Goal: Contribute content: Add original content to the website for others to see

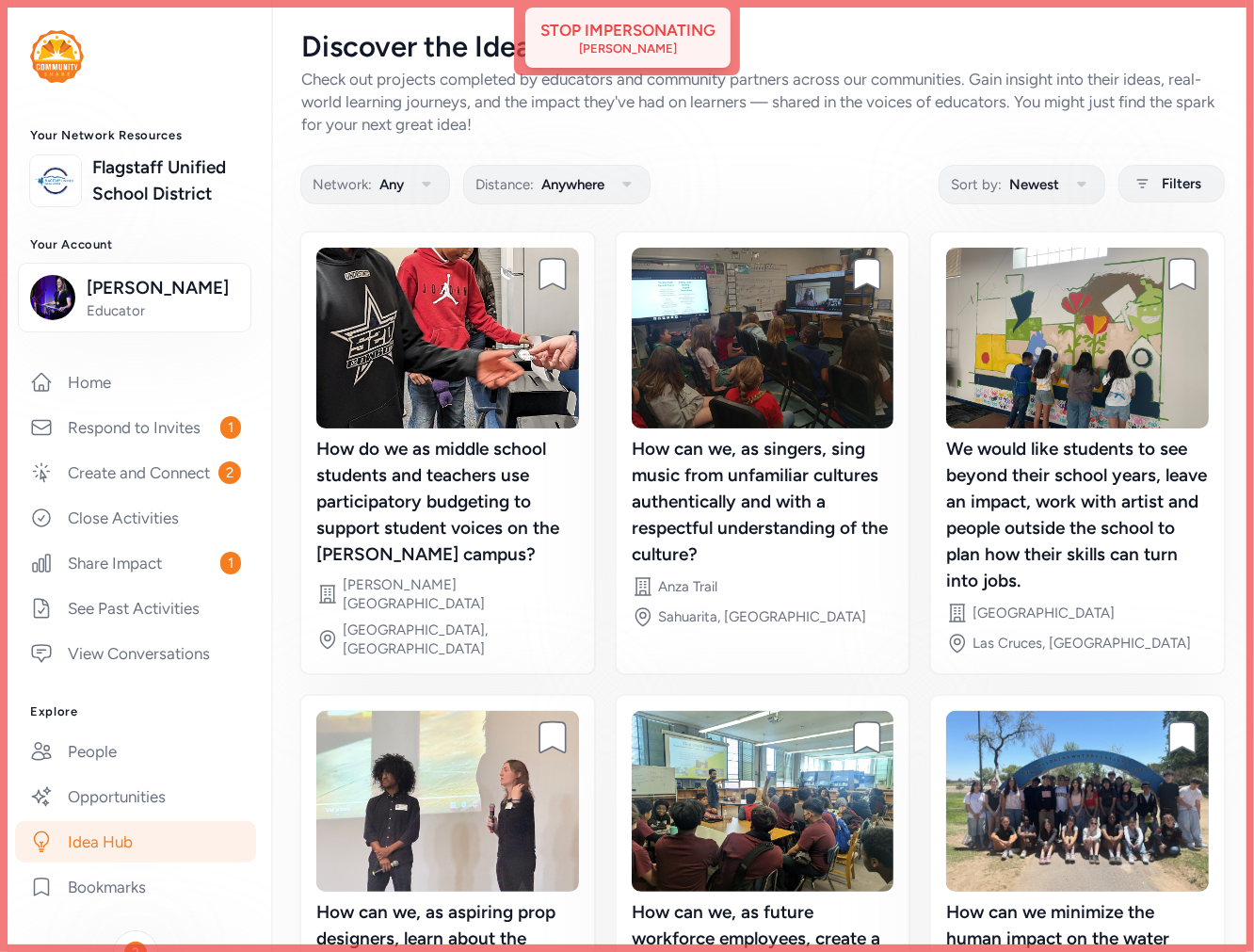
scroll to position [304, 0]
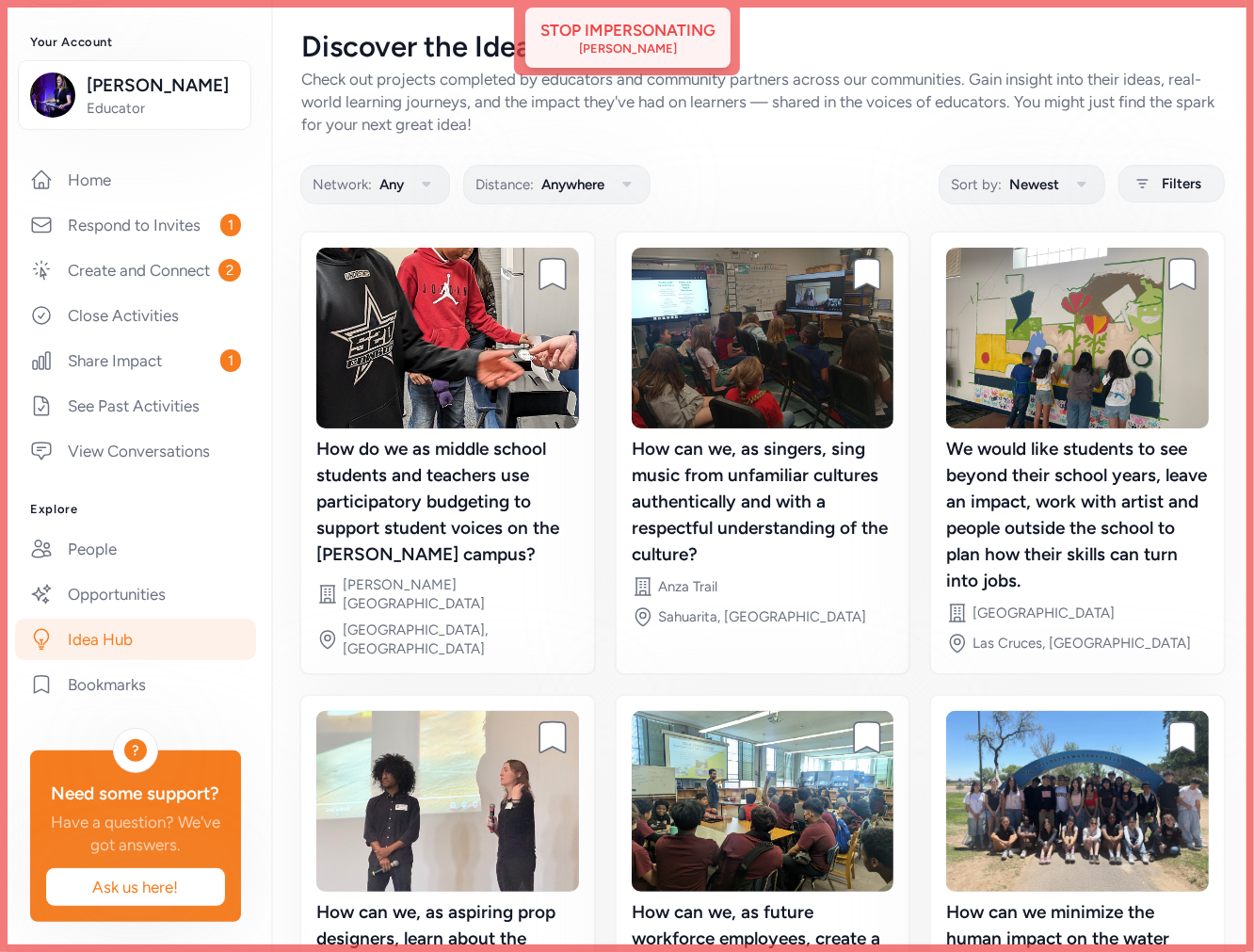
click at [638, 48] on div "[PERSON_NAME]" at bounding box center [627, 49] width 98 height 15
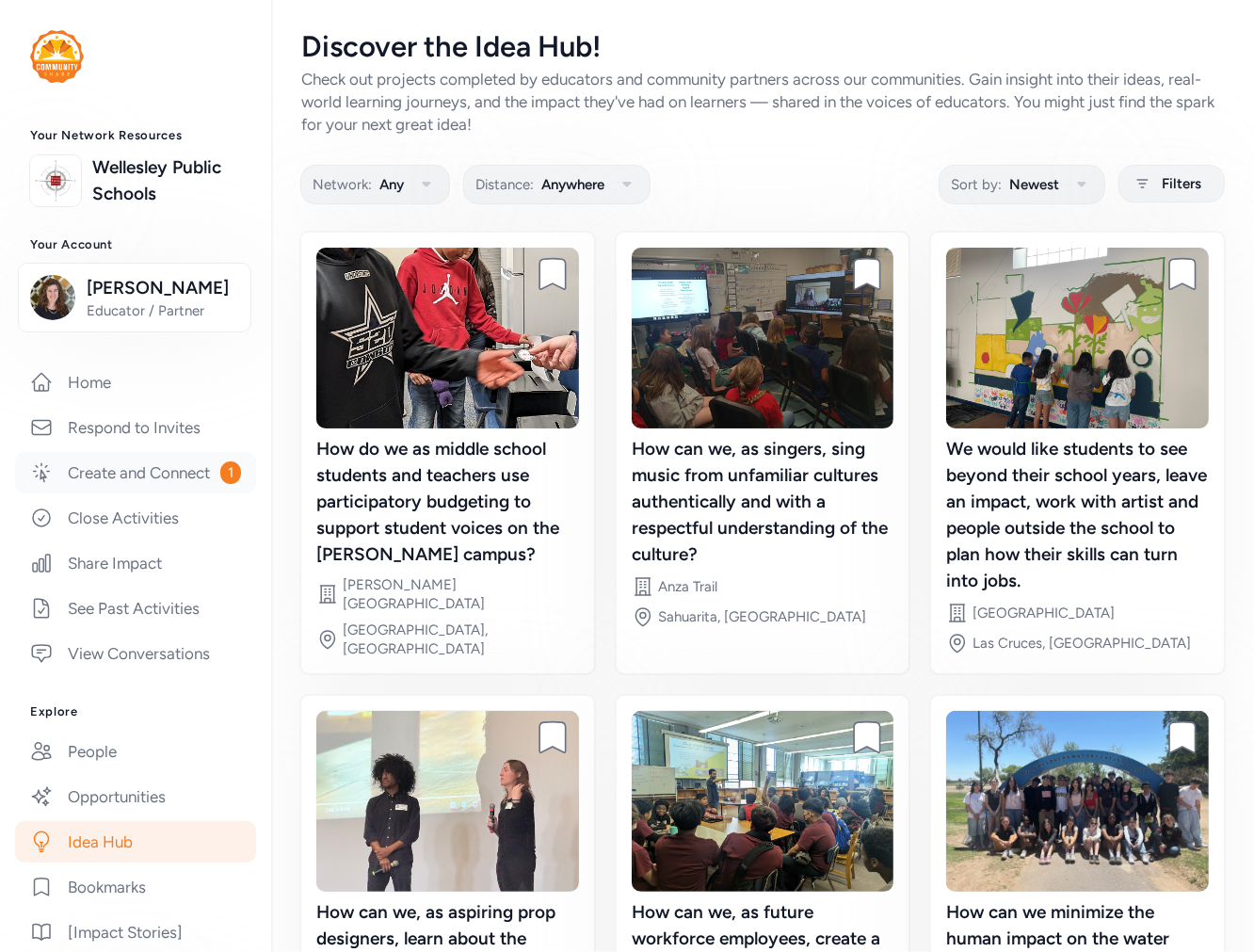
click at [114, 493] on link "Create and Connect 1" at bounding box center [135, 473] width 241 height 42
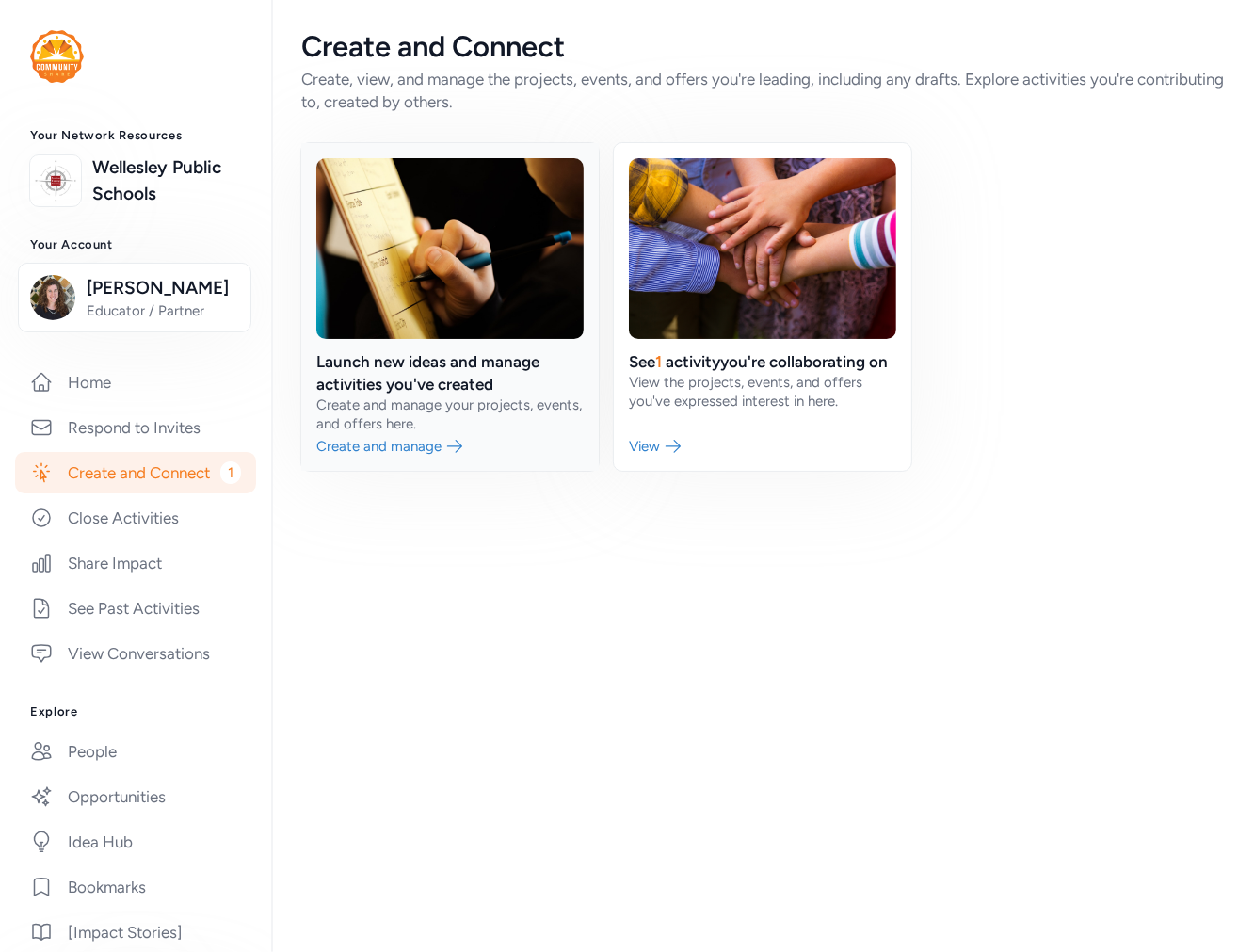
click at [440, 379] on link at bounding box center [450, 307] width 298 height 328
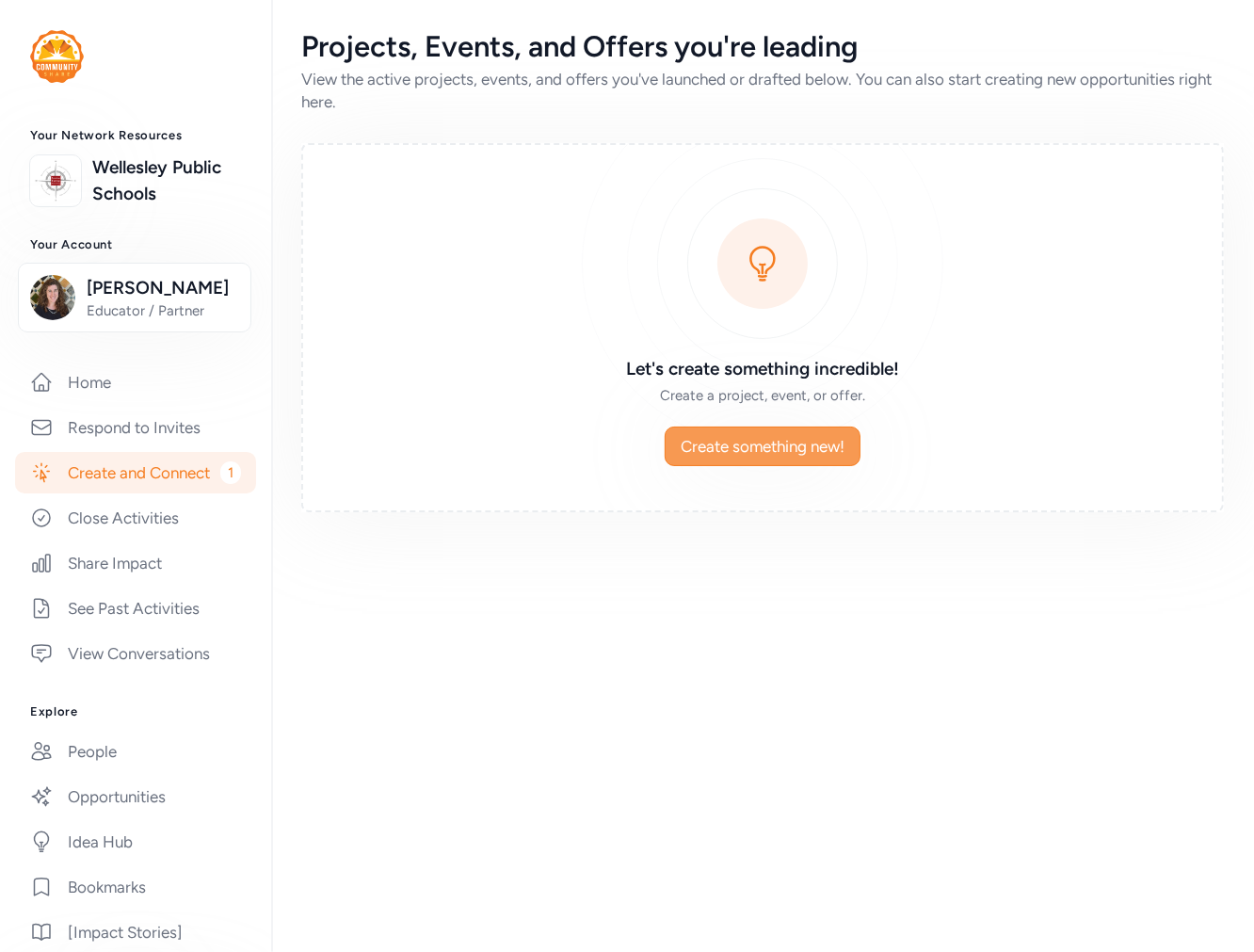
click at [797, 447] on span "Create something new!" at bounding box center [763, 446] width 164 height 23
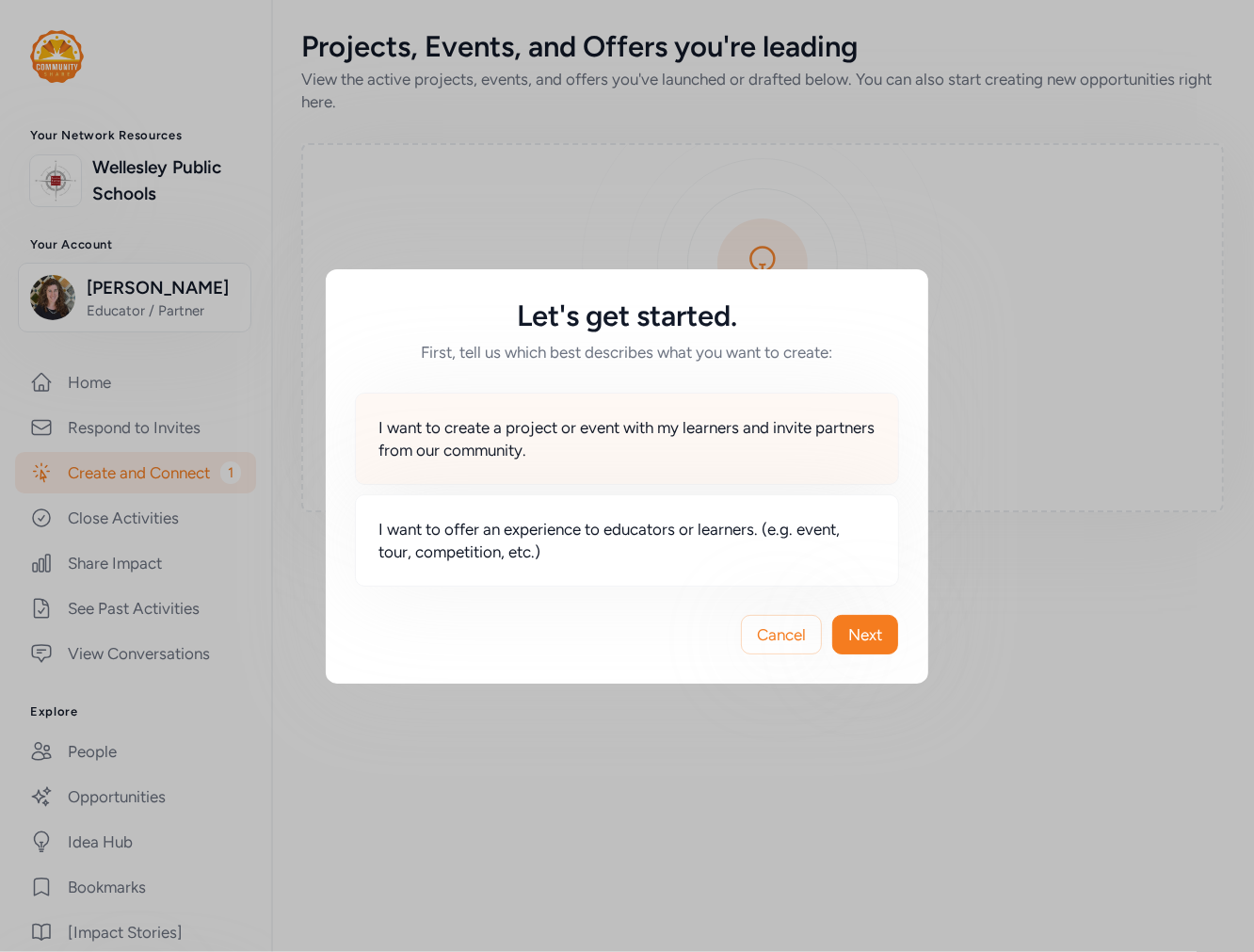
click at [595, 442] on span "I want to create a project or event with my learners and invite partners from o…" at bounding box center [627, 438] width 497 height 45
click at [713, 424] on span "I want to create a project or event with my learners and invite partners from o…" at bounding box center [627, 438] width 497 height 45
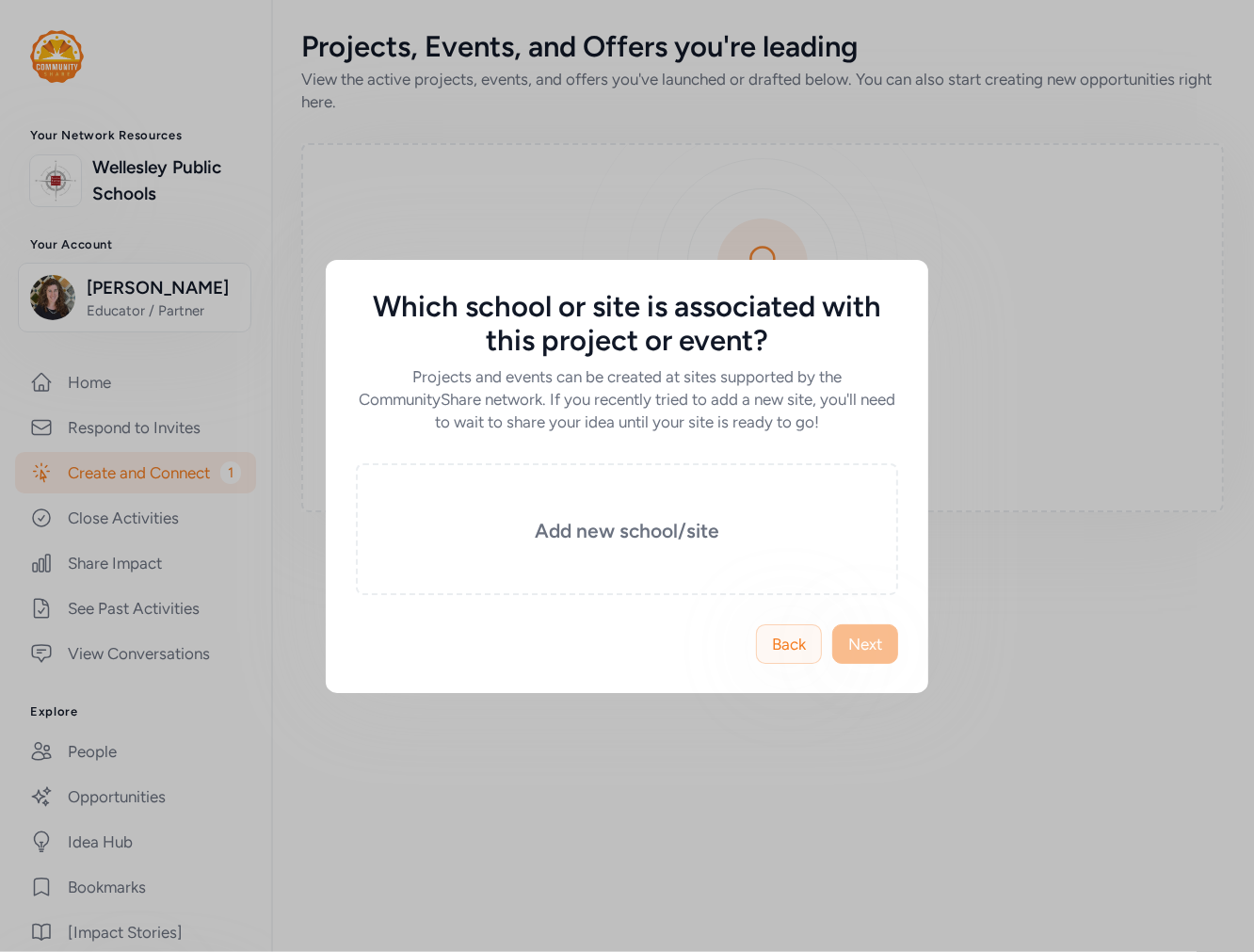
click at [798, 645] on span "Back" at bounding box center [789, 643] width 34 height 23
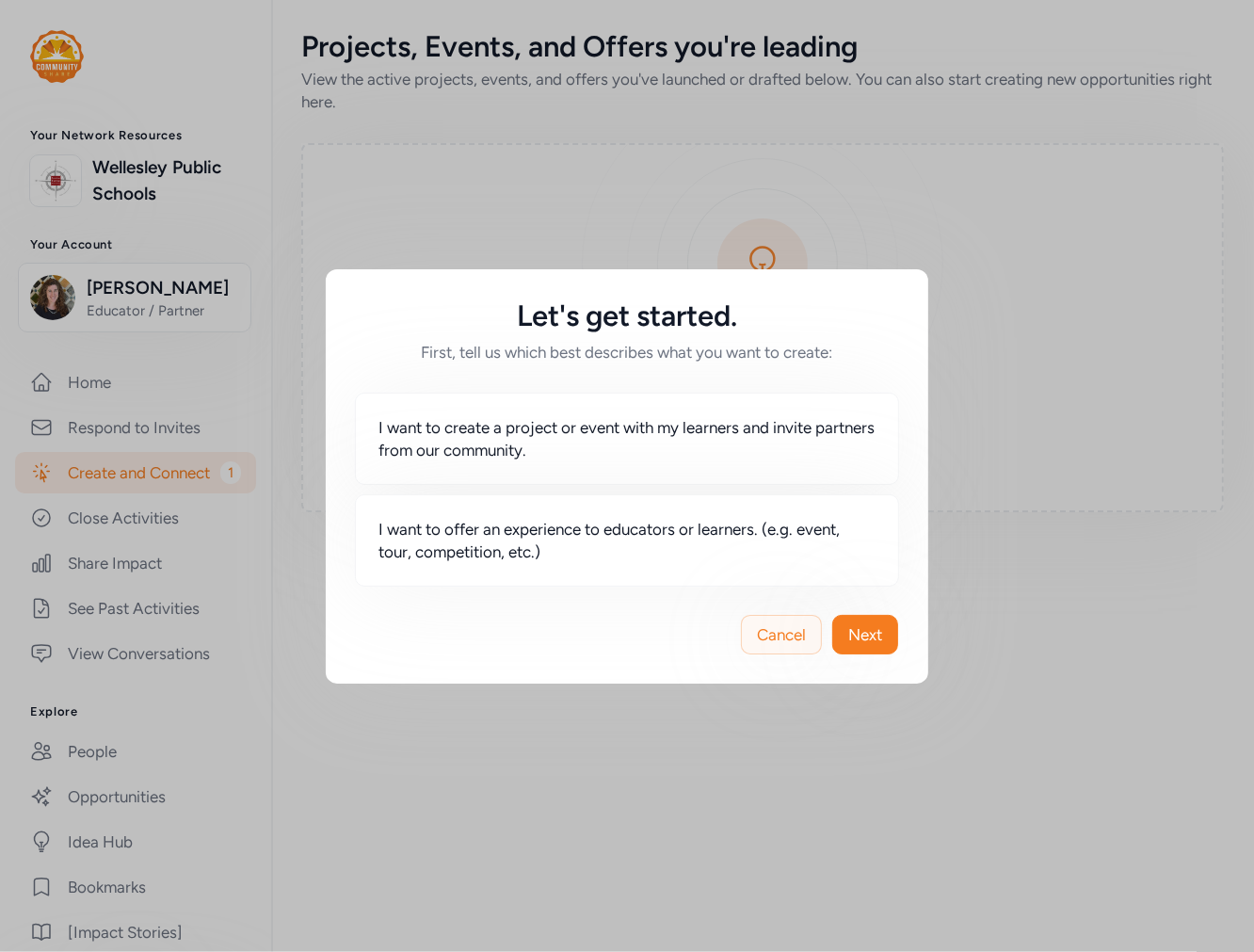
click at [791, 631] on span "Cancel" at bounding box center [781, 634] width 49 height 23
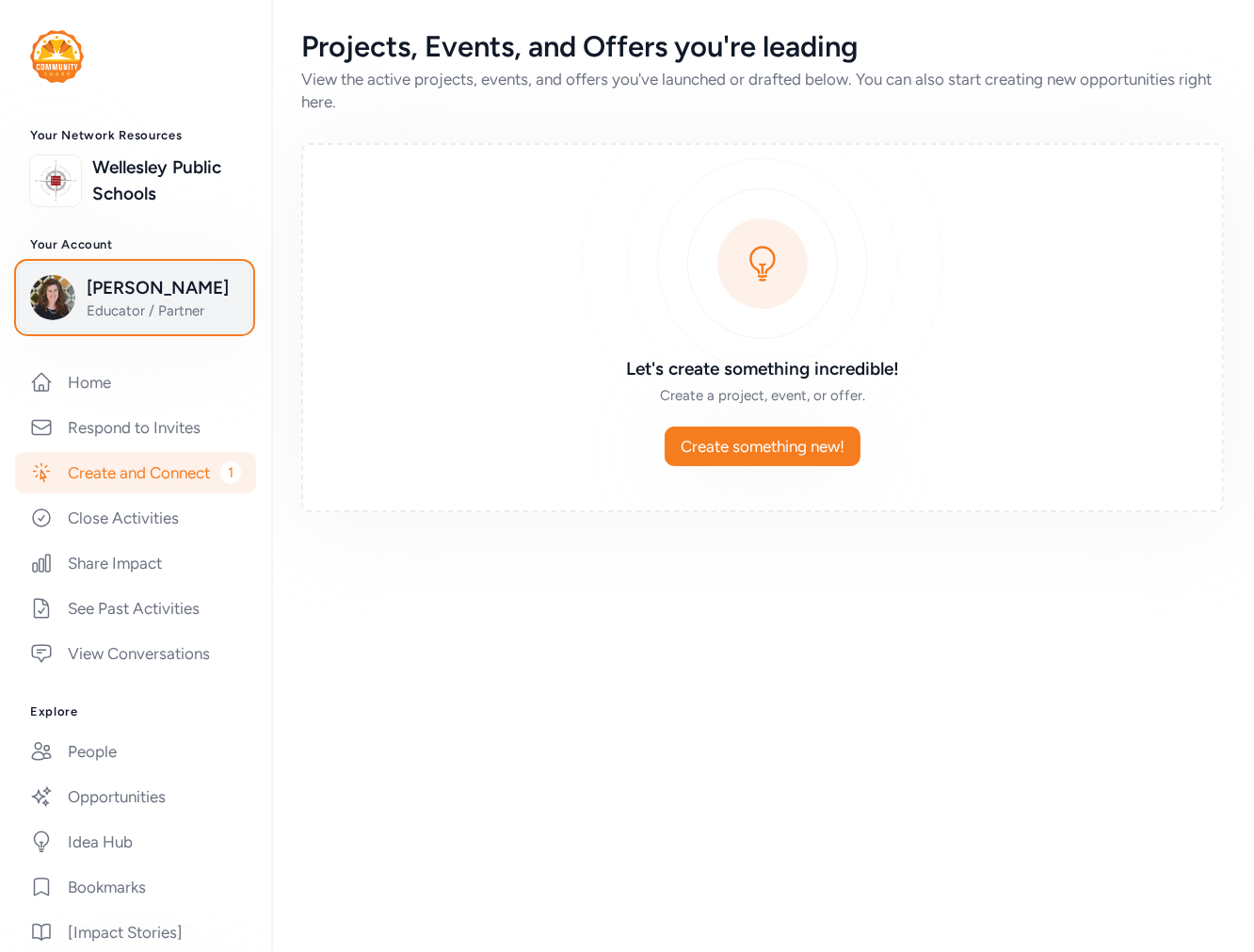
click at [109, 302] on span "Michelle Magnusson" at bounding box center [162, 288] width 152 height 26
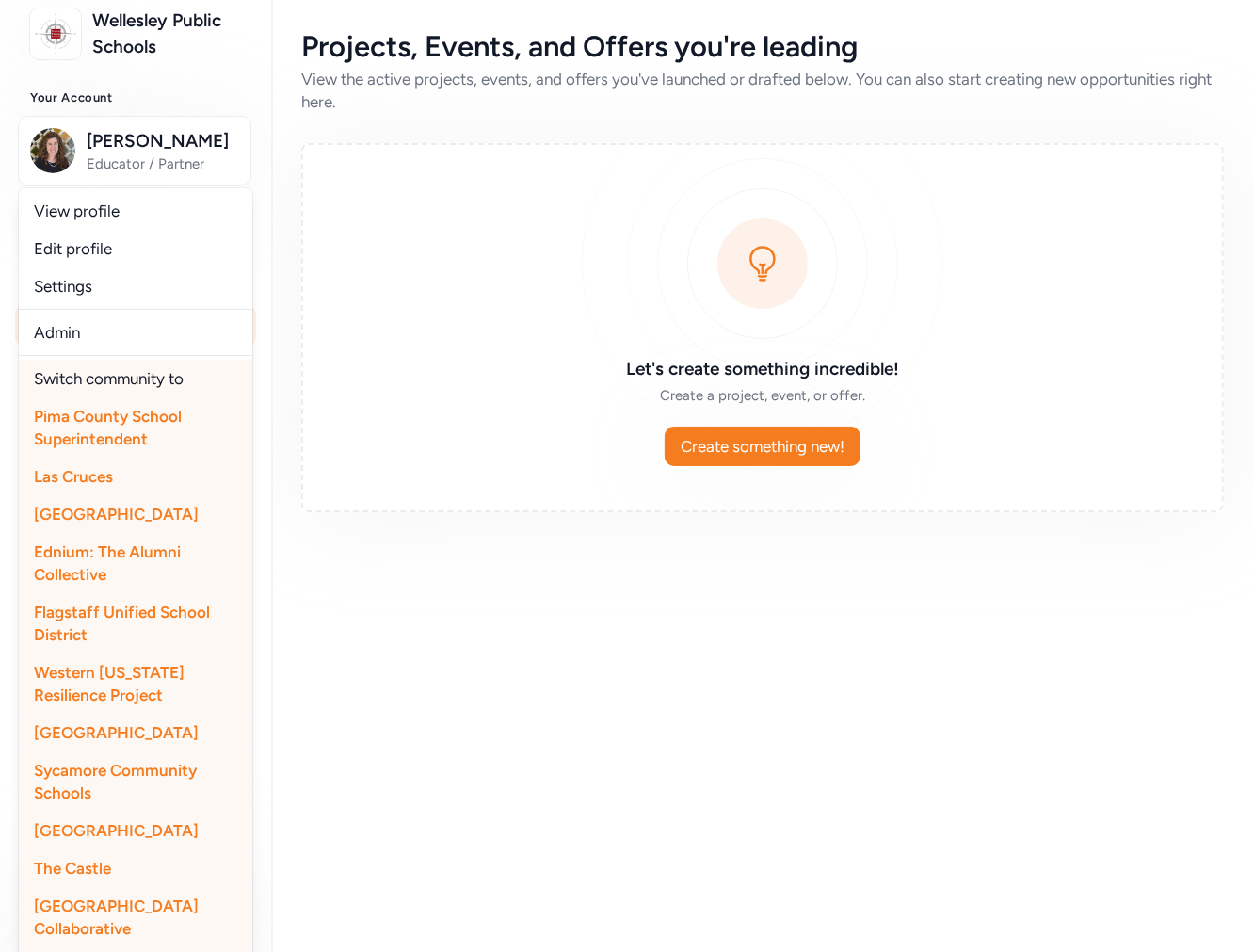
scroll to position [398, 0]
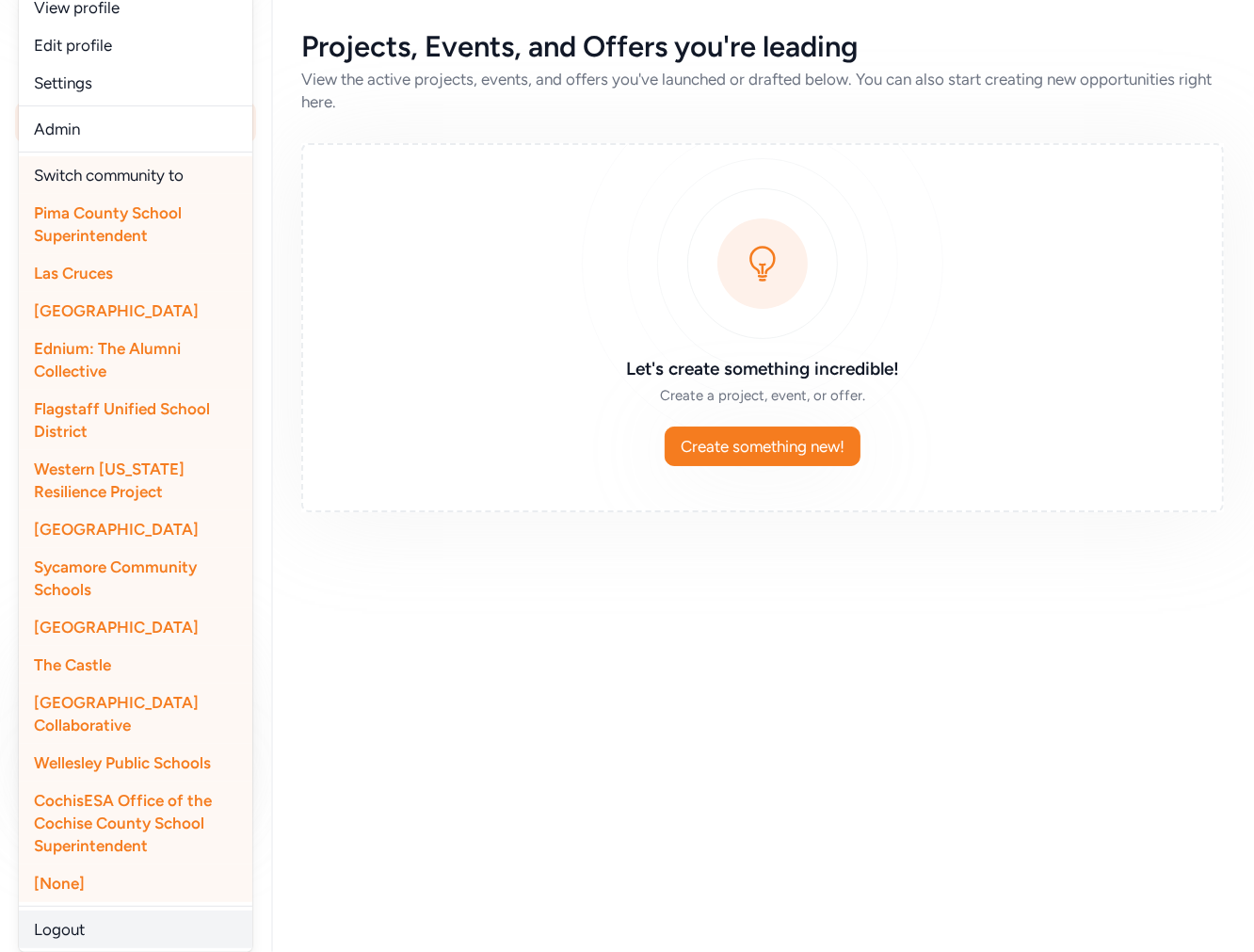
click at [90, 921] on link "Logout" at bounding box center [135, 929] width 233 height 38
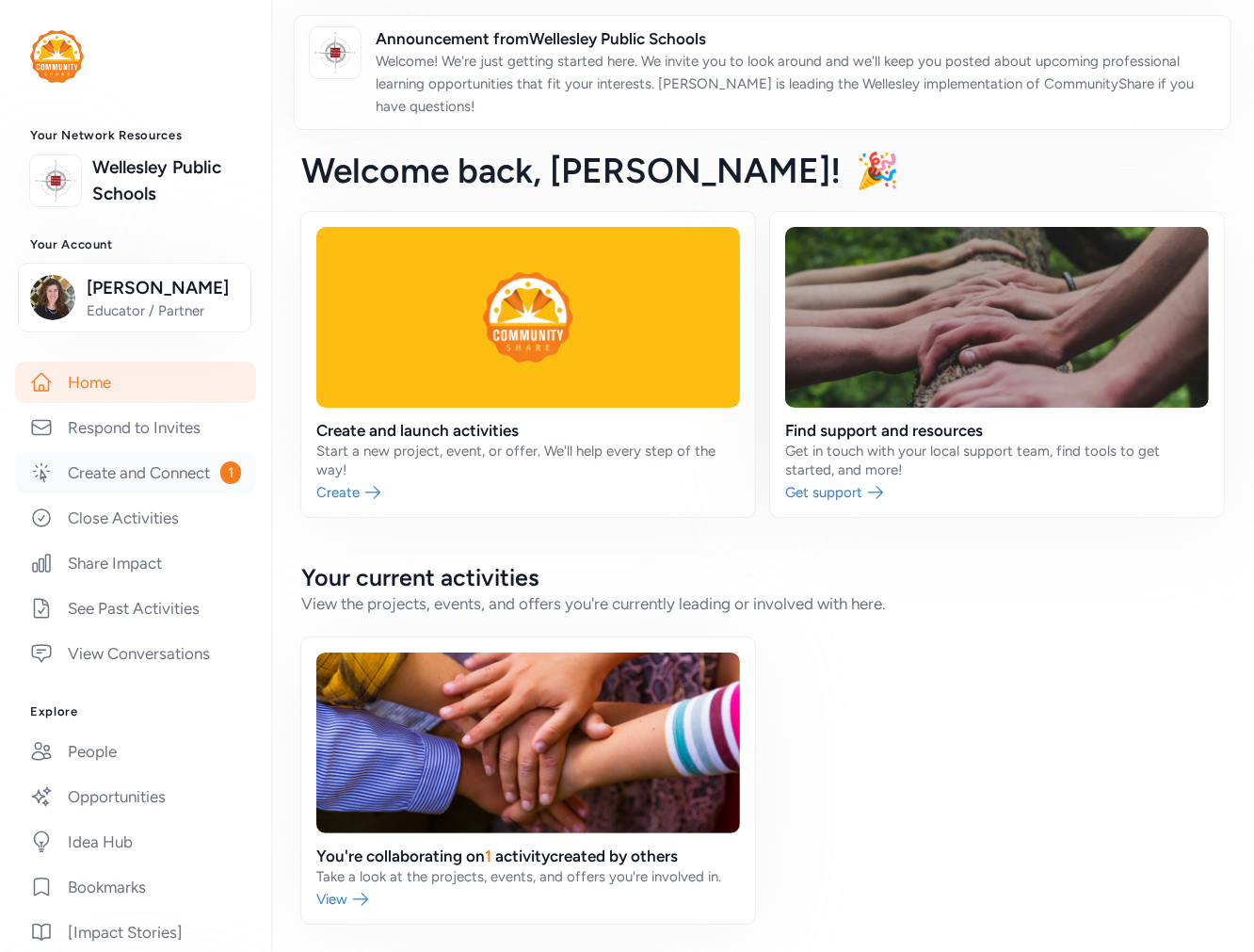
click at [86, 493] on link "Create and Connect 1" at bounding box center [135, 473] width 241 height 42
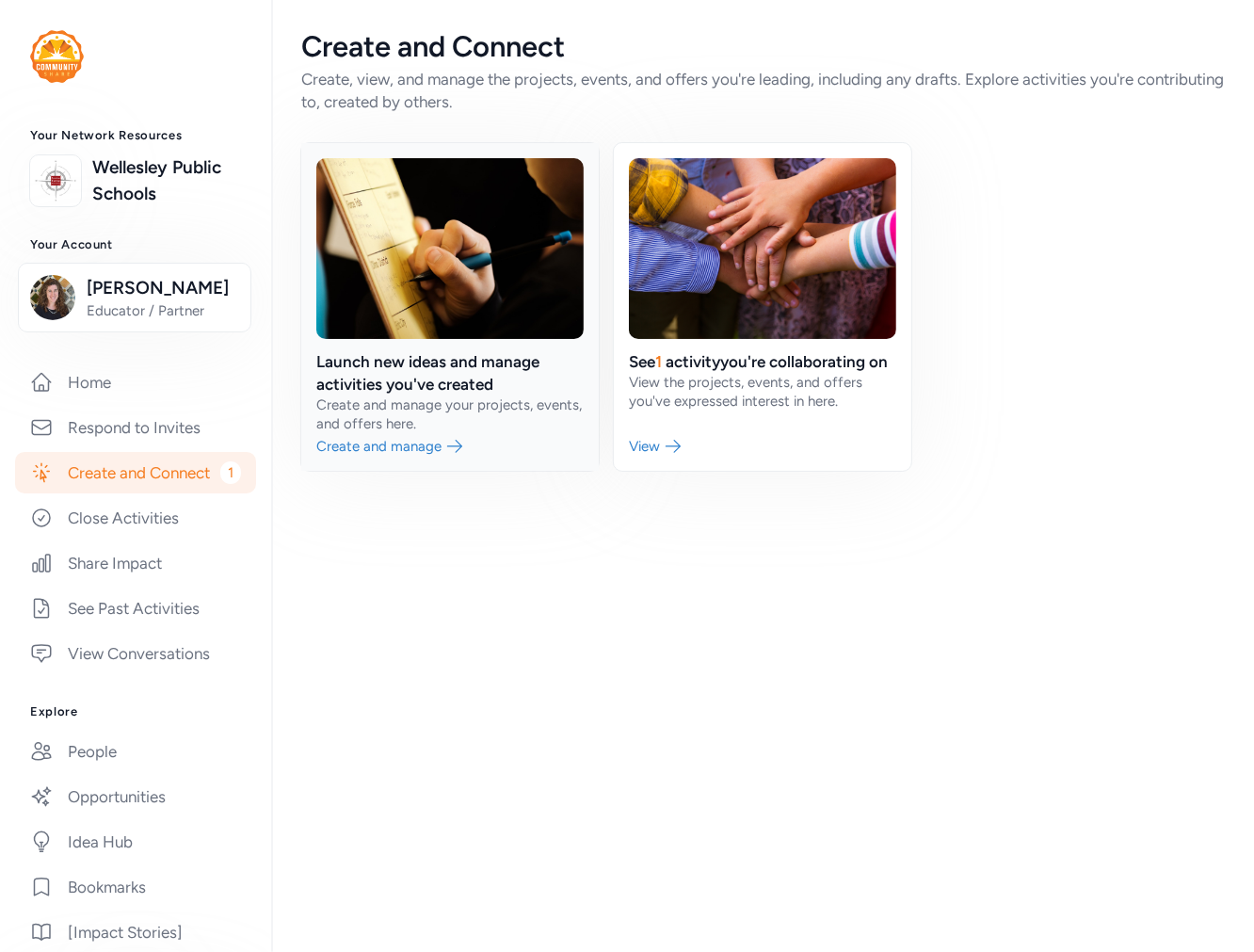
click at [397, 392] on link at bounding box center [450, 307] width 298 height 328
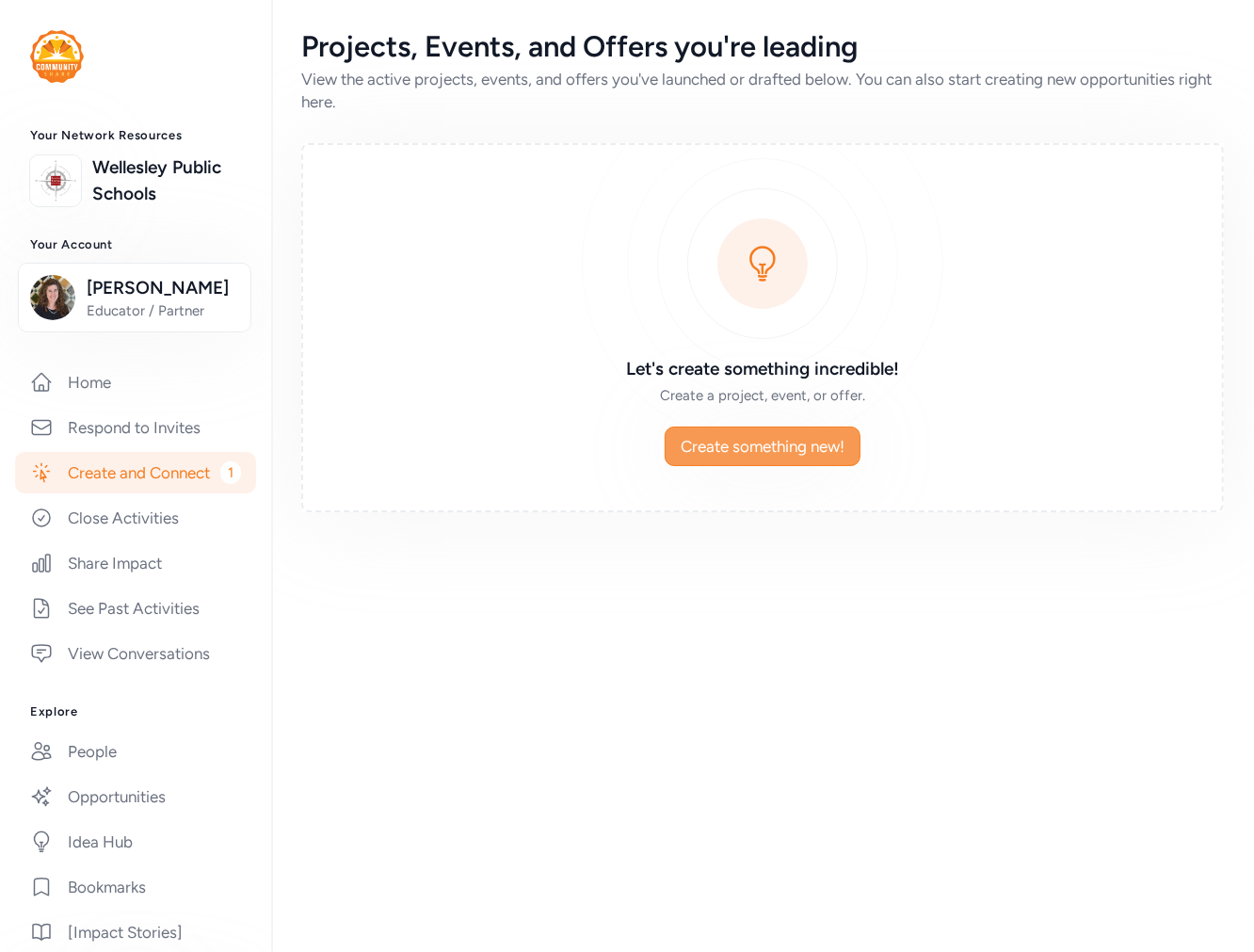
click at [727, 455] on span "Create something new!" at bounding box center [763, 446] width 164 height 23
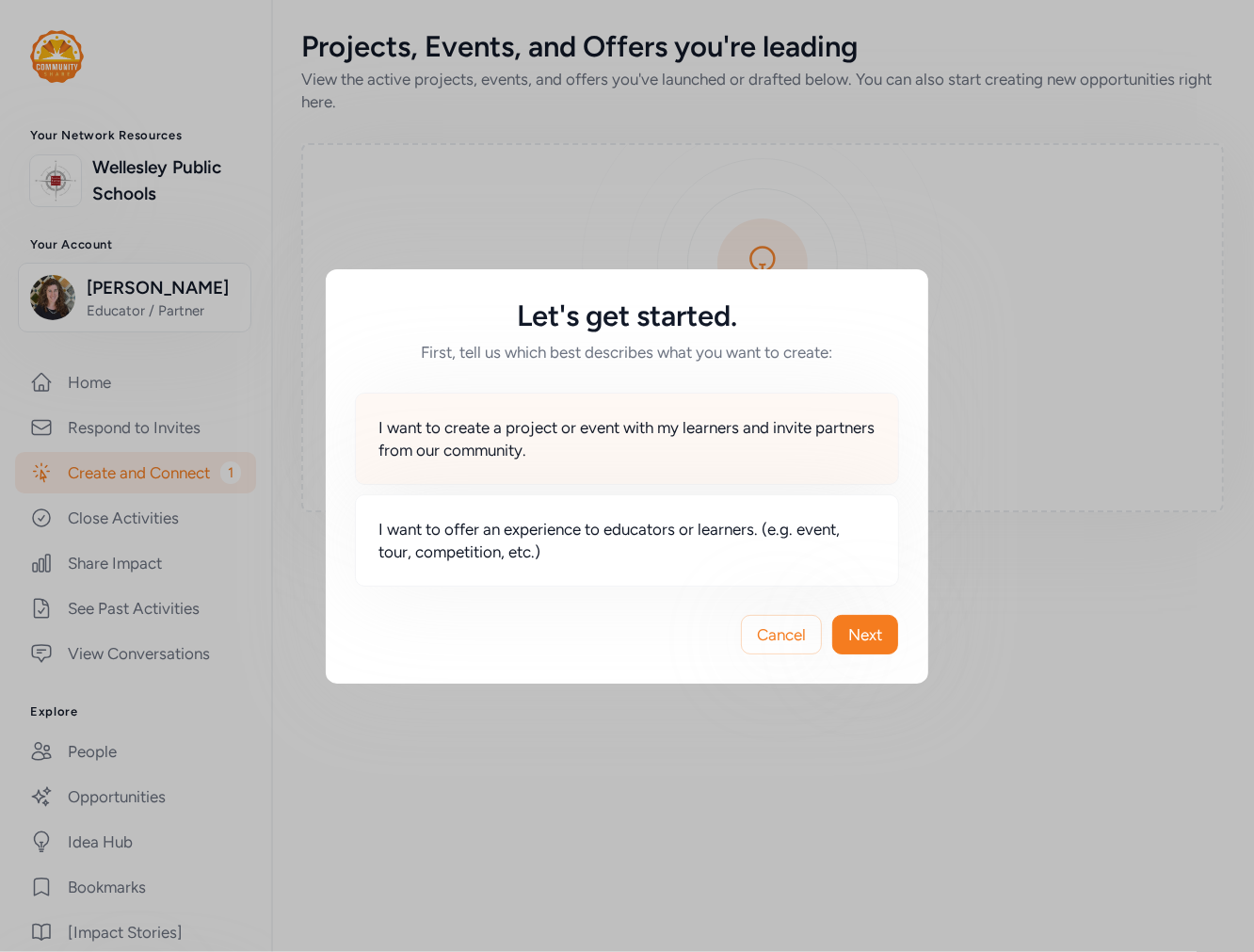
click at [598, 418] on span "I want to create a project or event with my learners and invite partners from o…" at bounding box center [627, 438] width 497 height 45
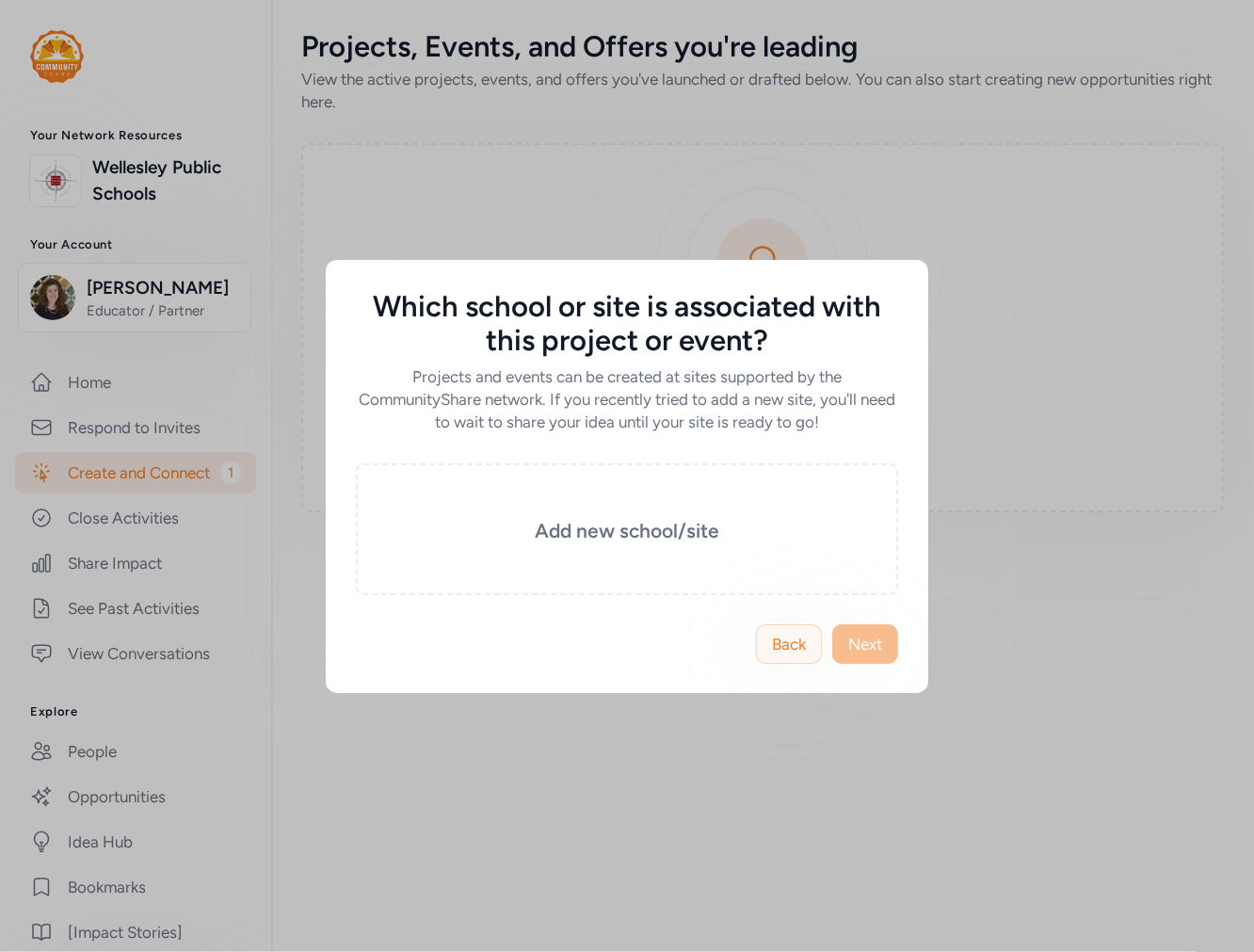
click at [793, 637] on span "Back" at bounding box center [789, 643] width 34 height 23
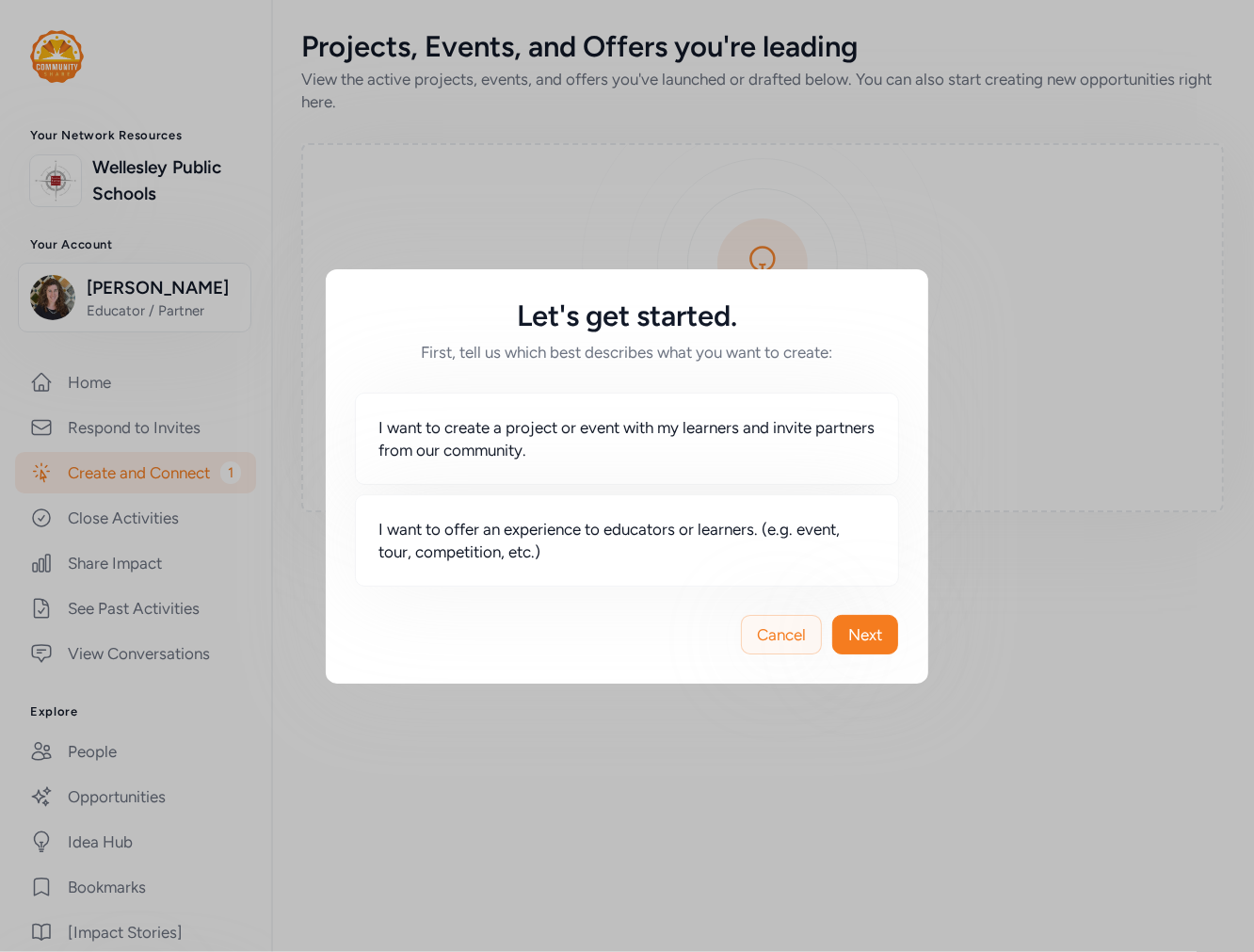
click at [799, 640] on span "Cancel" at bounding box center [781, 634] width 49 height 23
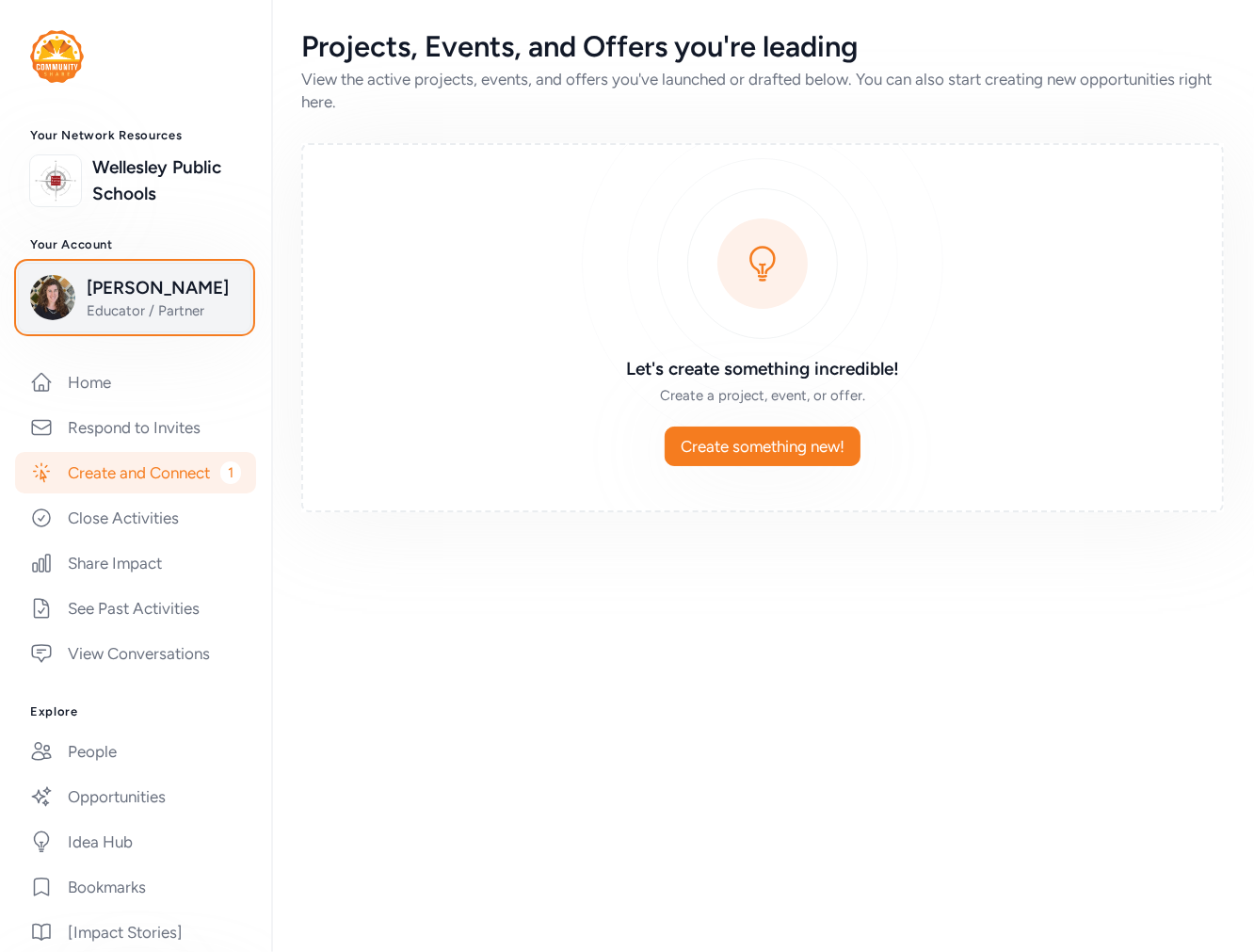
click at [150, 293] on span "[PERSON_NAME]" at bounding box center [162, 288] width 152 height 26
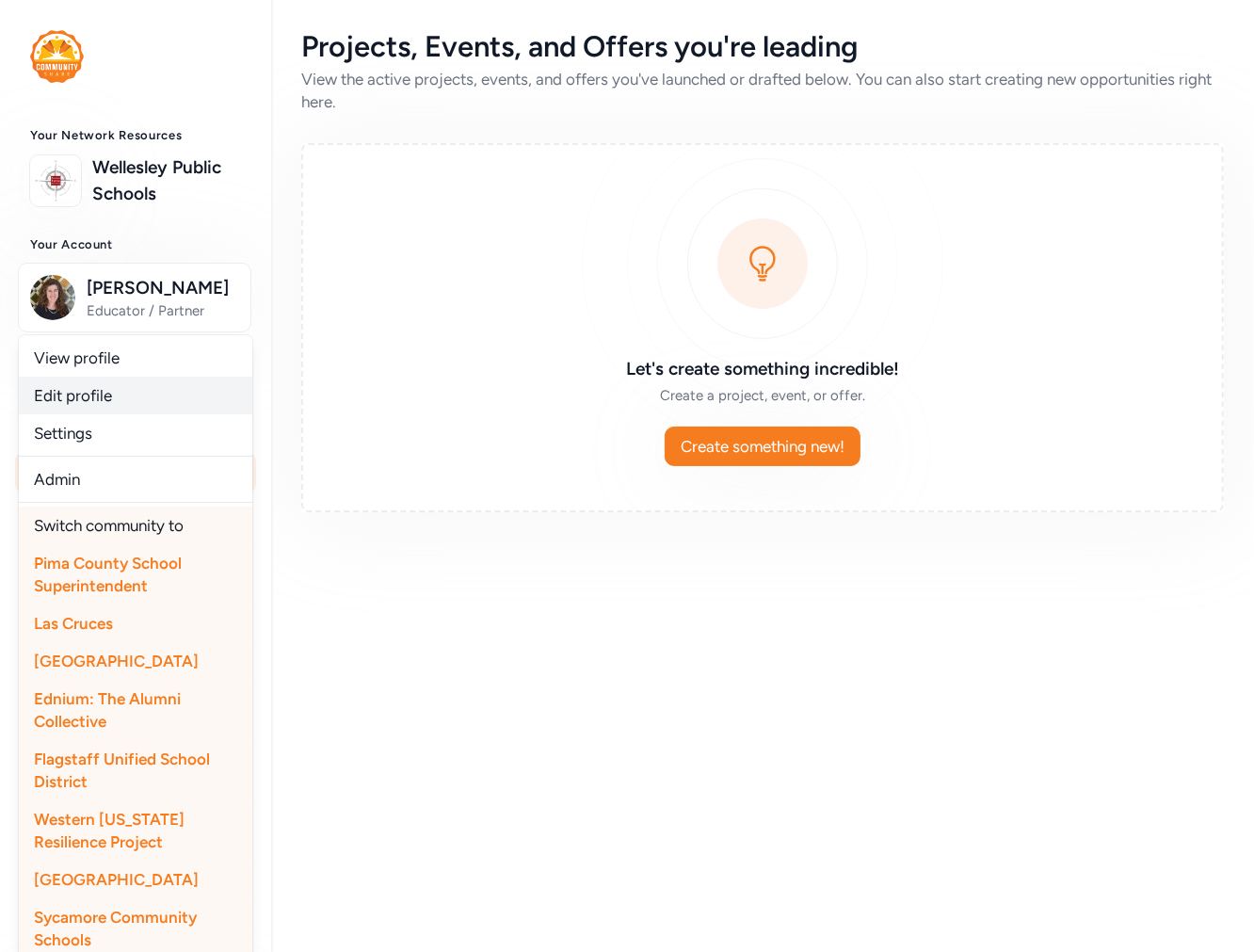
click at [76, 414] on link "Edit profile" at bounding box center [135, 395] width 233 height 38
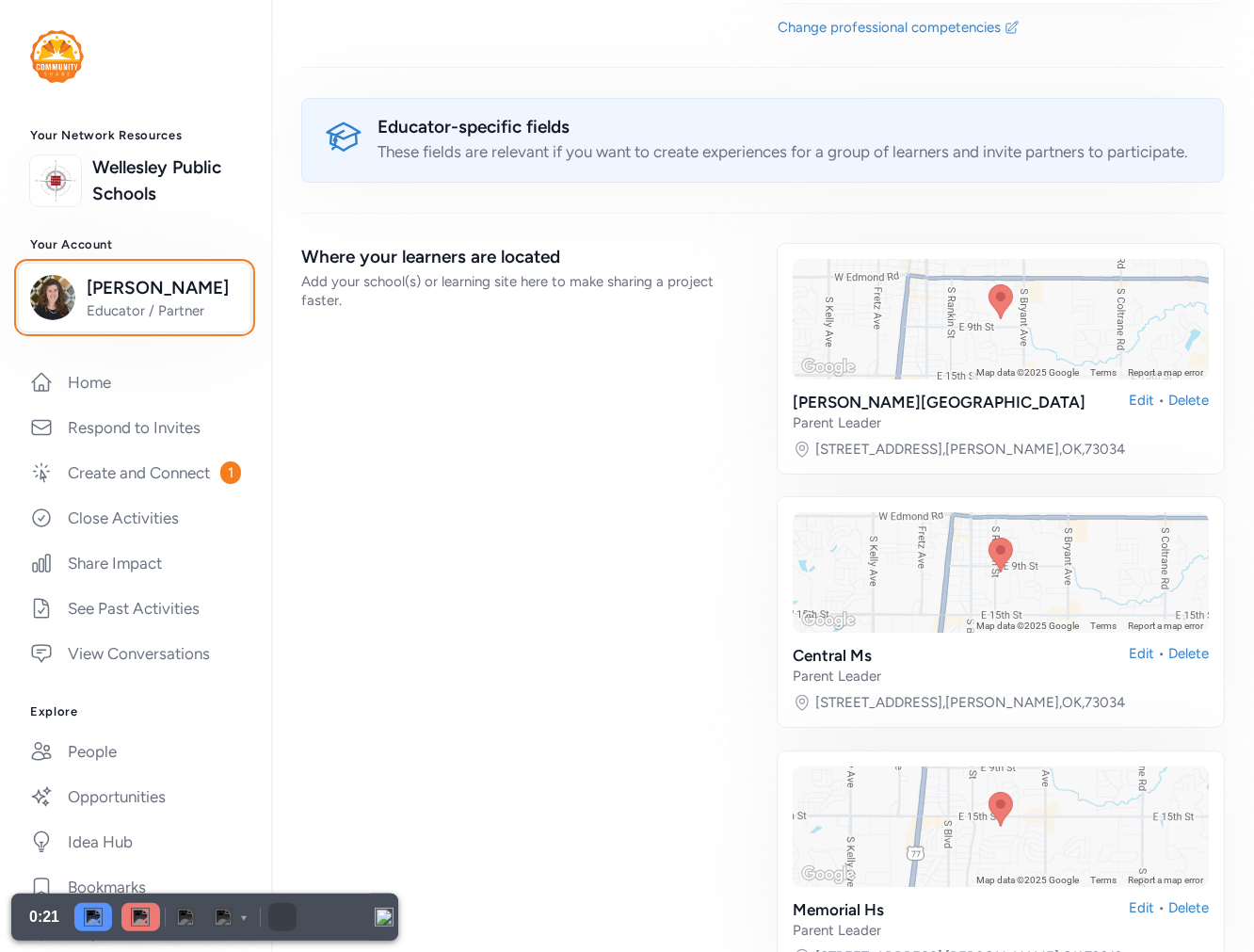
scroll to position [5649, 0]
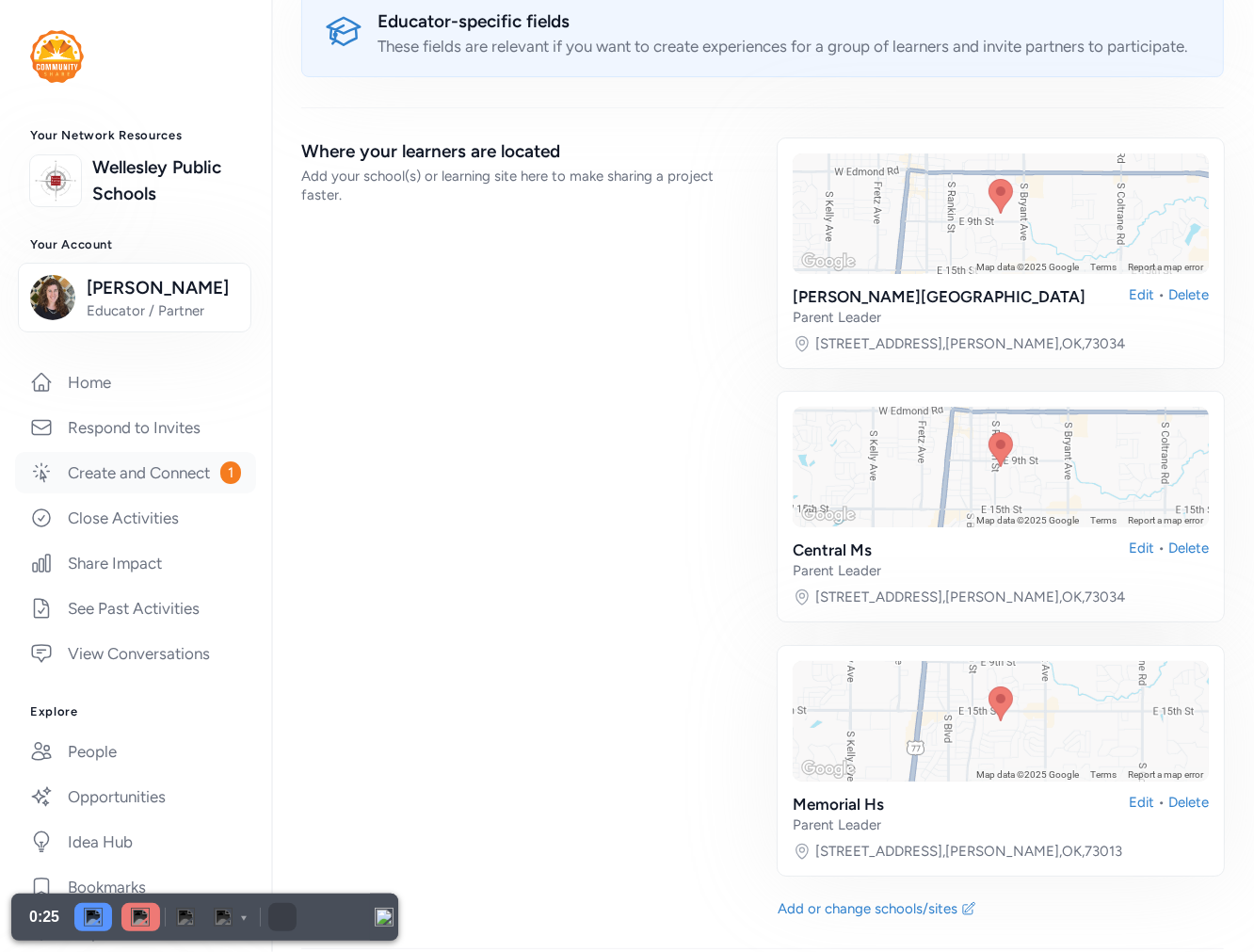
click at [88, 493] on link "Create and Connect 1" at bounding box center [135, 473] width 241 height 42
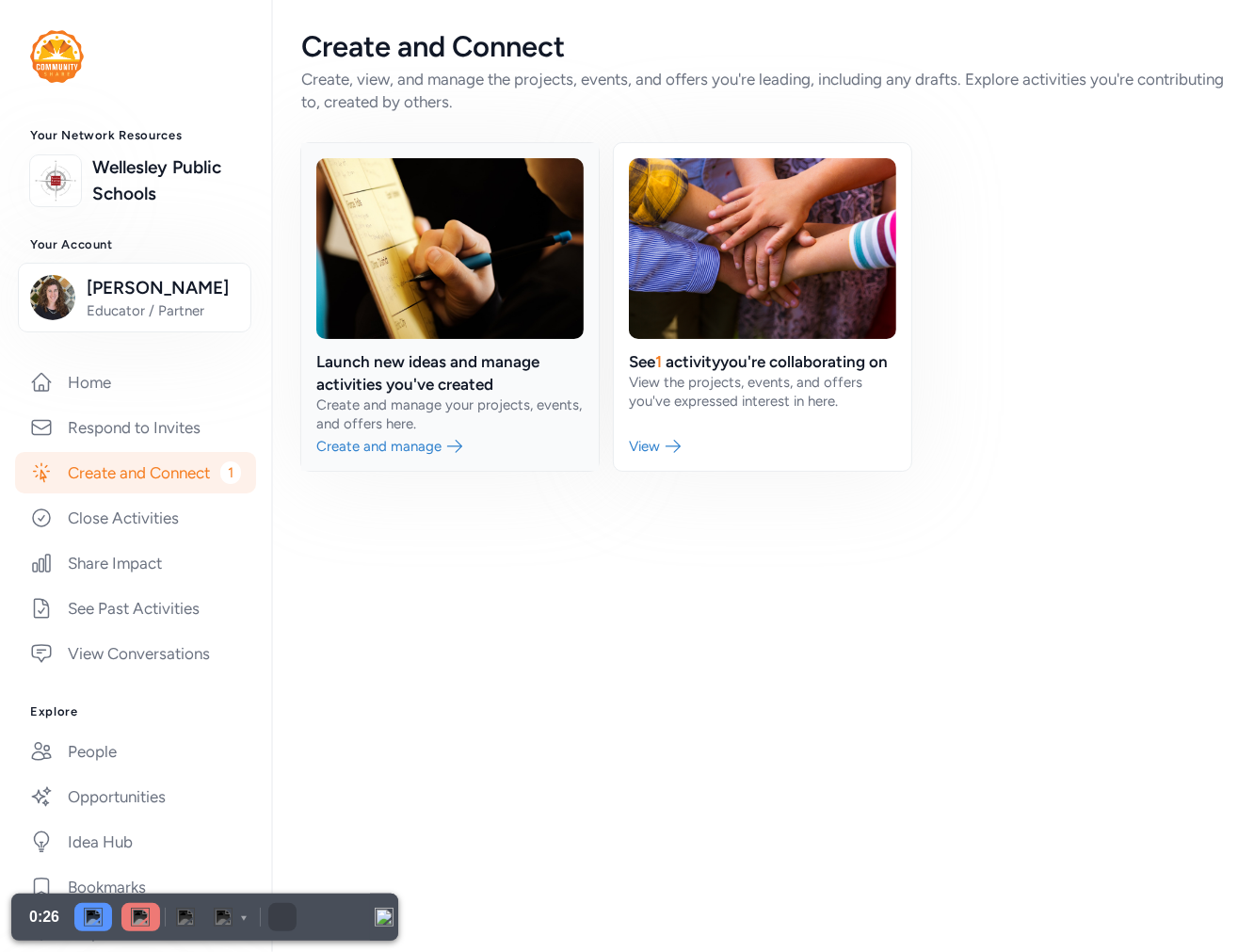
click at [436, 381] on link at bounding box center [450, 307] width 298 height 328
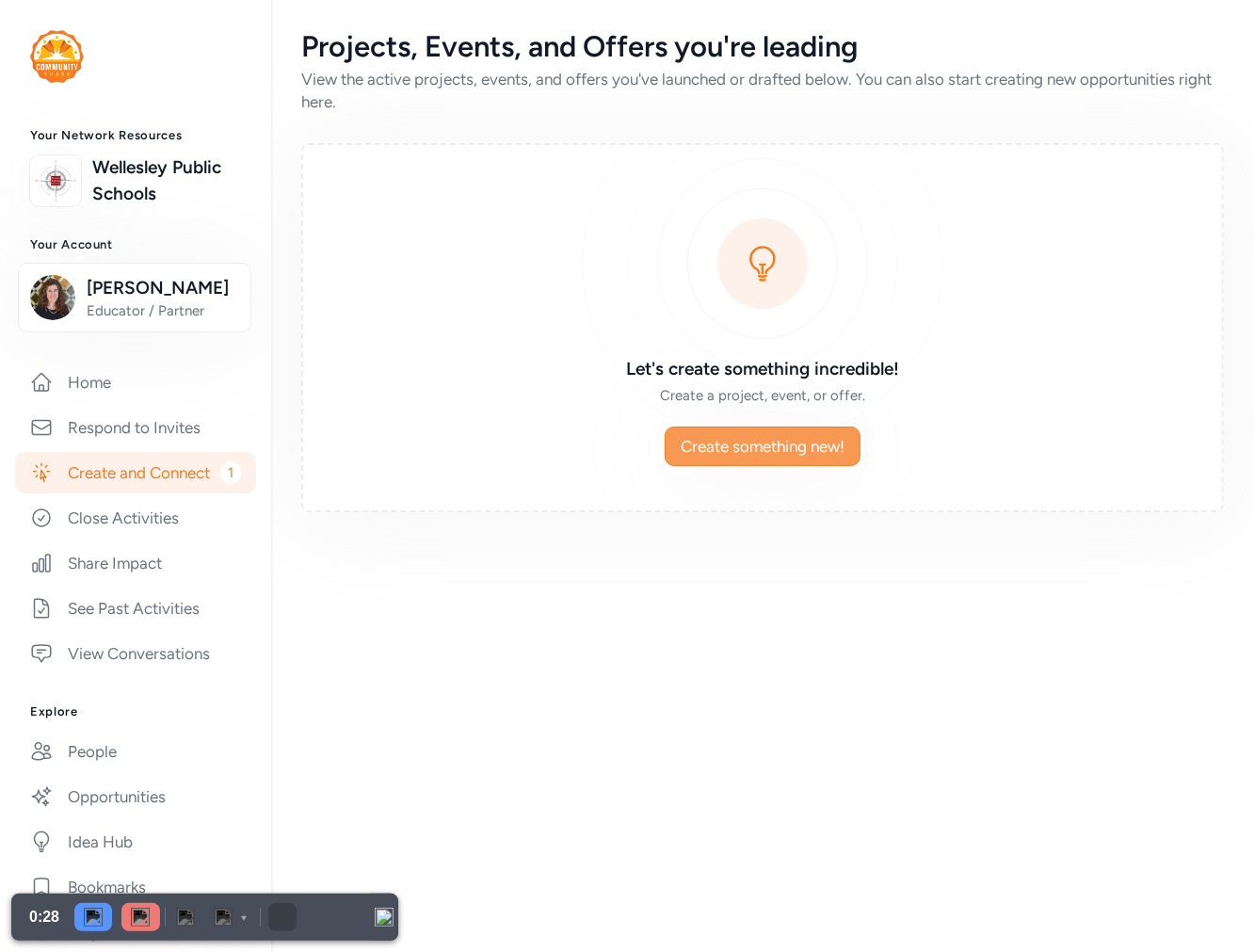
click at [795, 450] on span "Create something new!" at bounding box center [763, 446] width 164 height 23
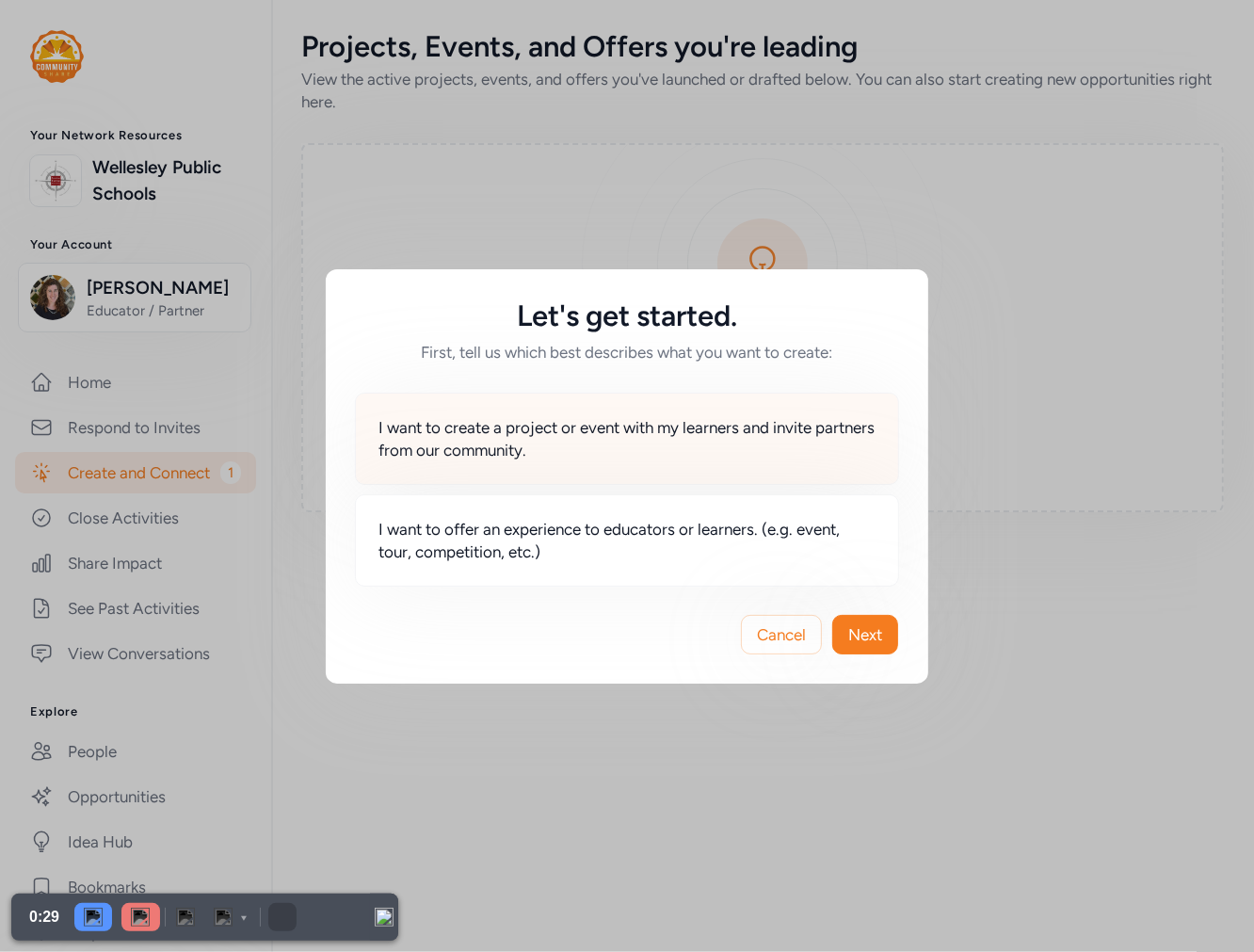
drag, startPoint x: 466, startPoint y: 388, endPoint x: 468, endPoint y: 426, distance: 38.1
click at [467, 407] on div "I want to create a project or event with my learners and invite partners from o…" at bounding box center [627, 474] width 603 height 222
click at [468, 426] on span "I want to create a project or event with my learners and invite partners from o…" at bounding box center [627, 438] width 497 height 45
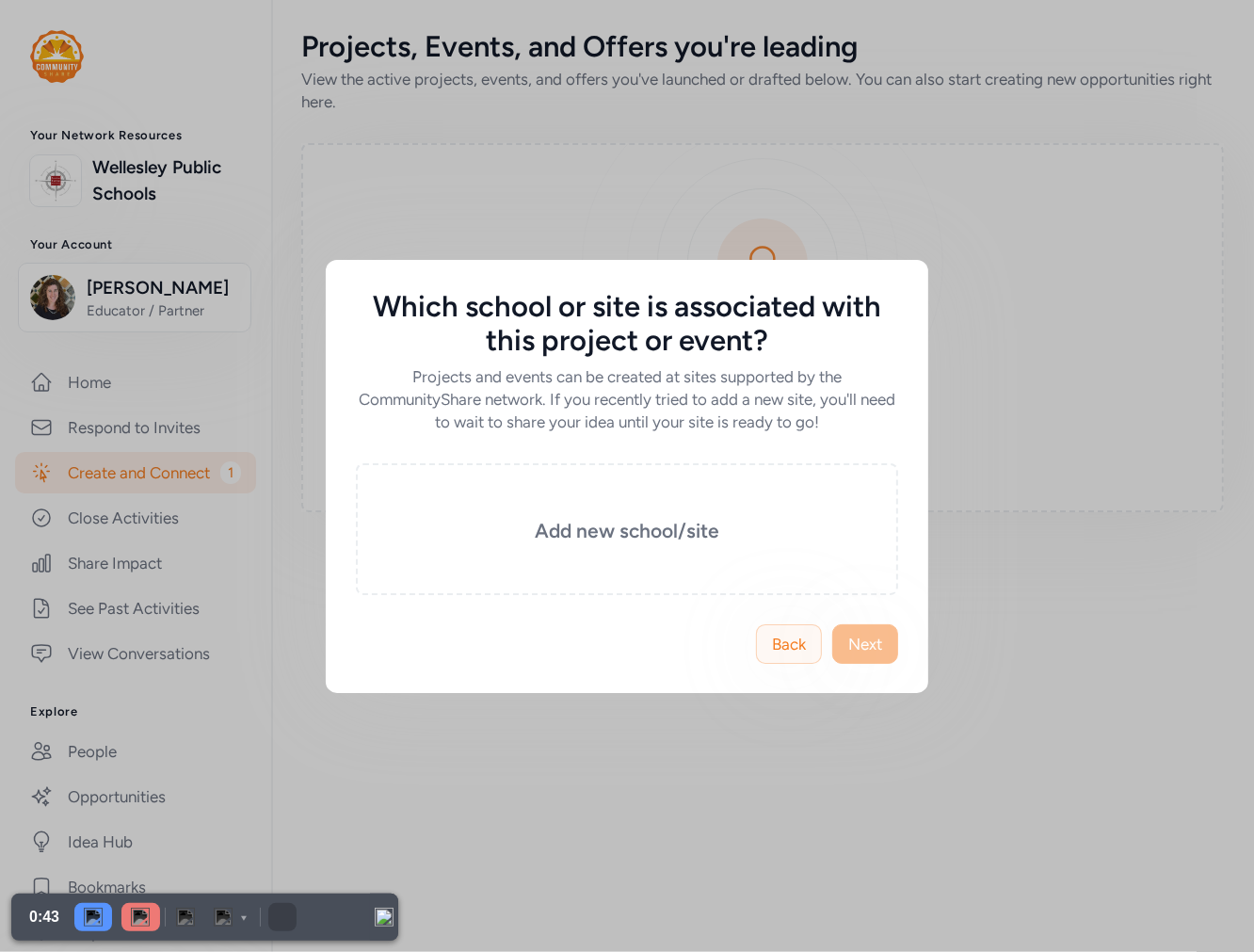
click at [788, 641] on span "Back" at bounding box center [789, 643] width 34 height 23
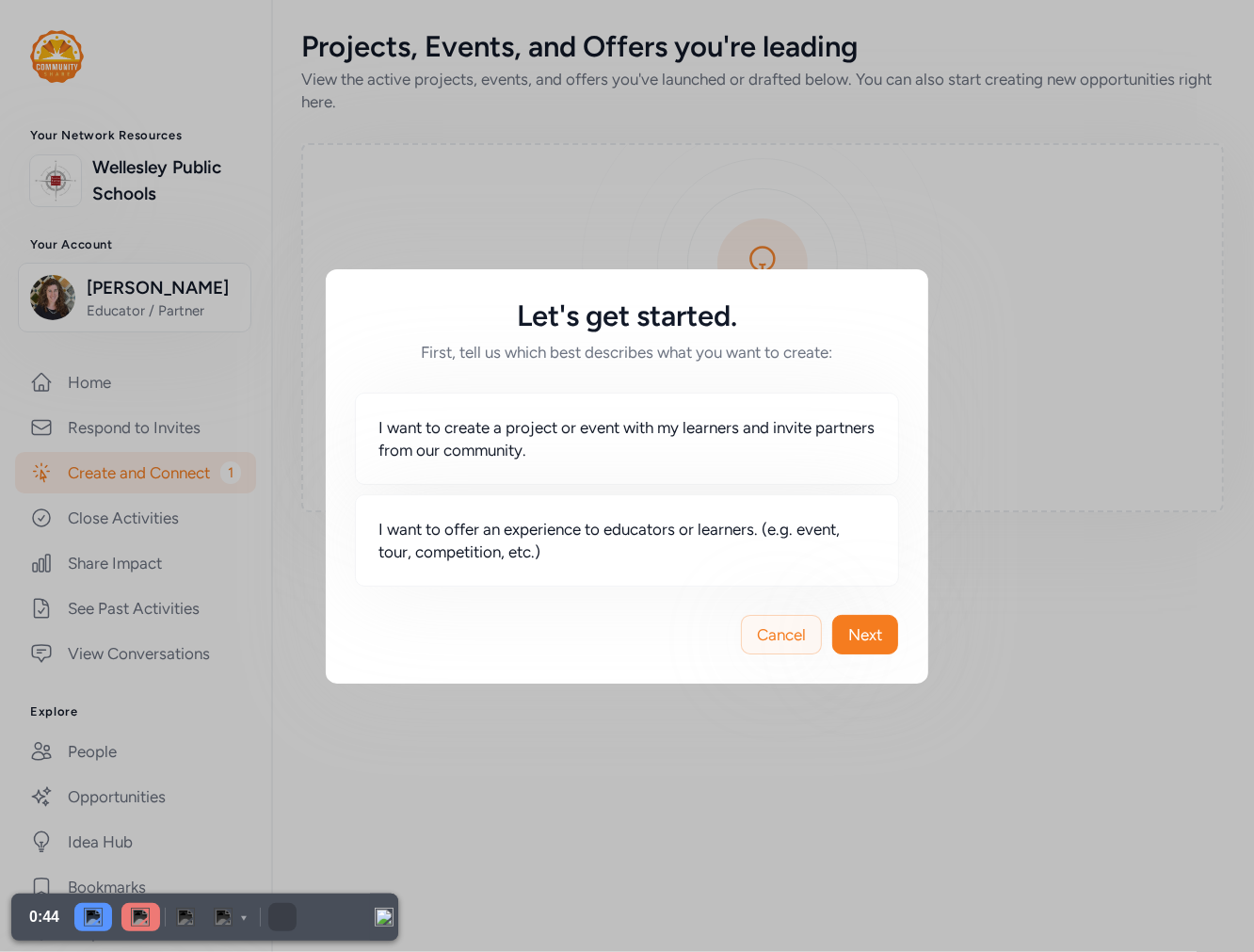
click at [768, 632] on span "Cancel" at bounding box center [781, 634] width 49 height 23
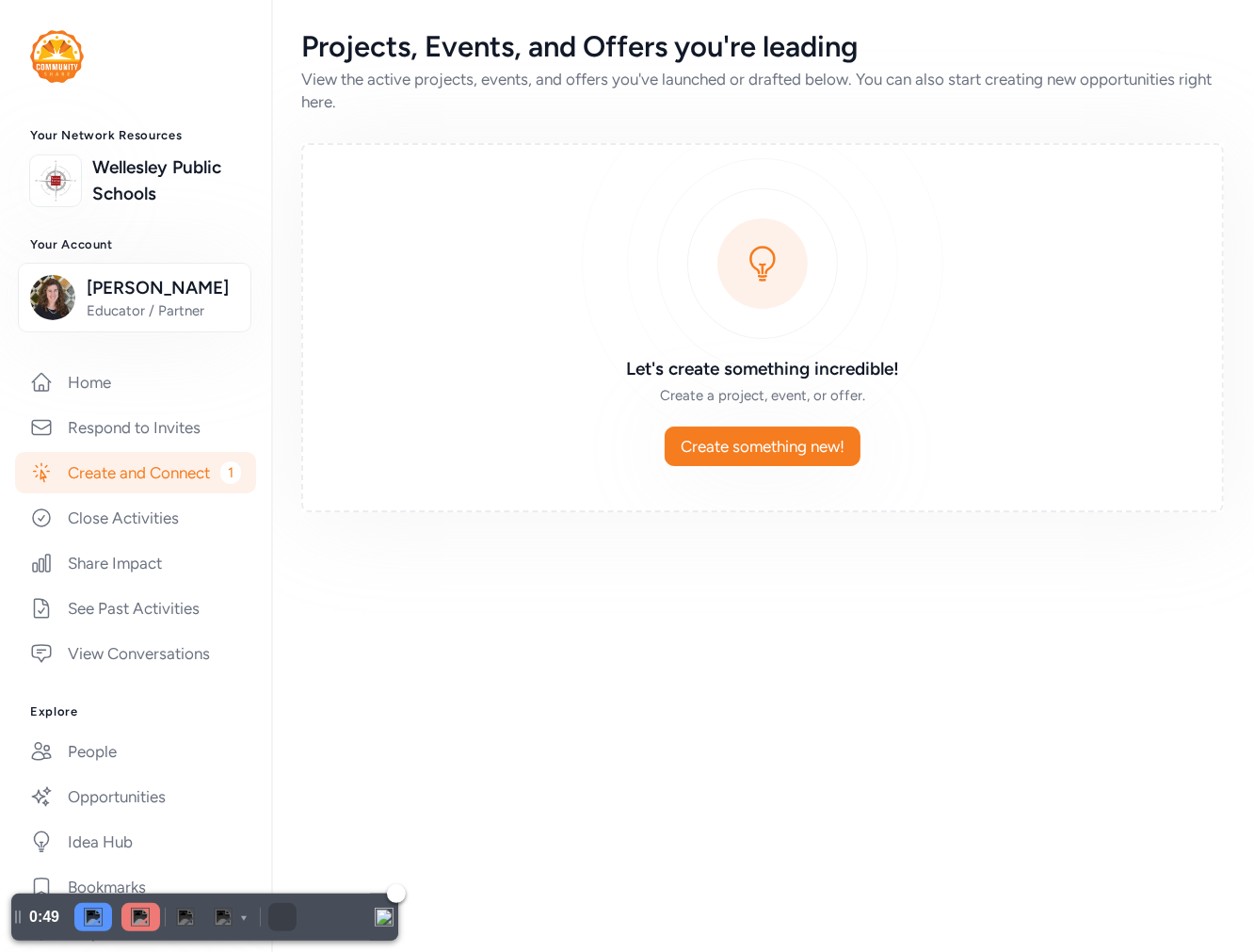
click at [143, 915] on img at bounding box center [139, 916] width 19 height 19
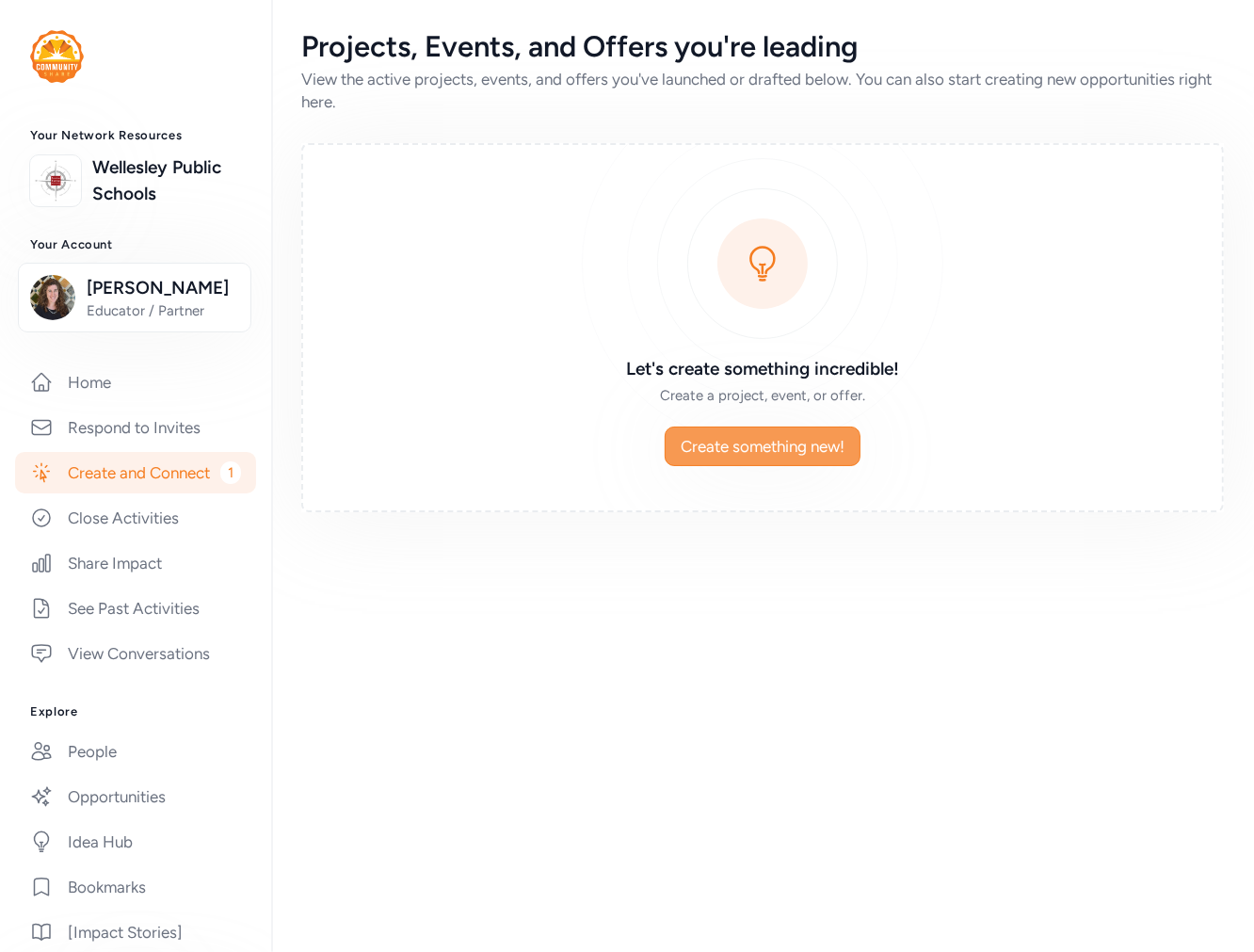
click at [765, 435] on span "Create something new!" at bounding box center [763, 446] width 164 height 23
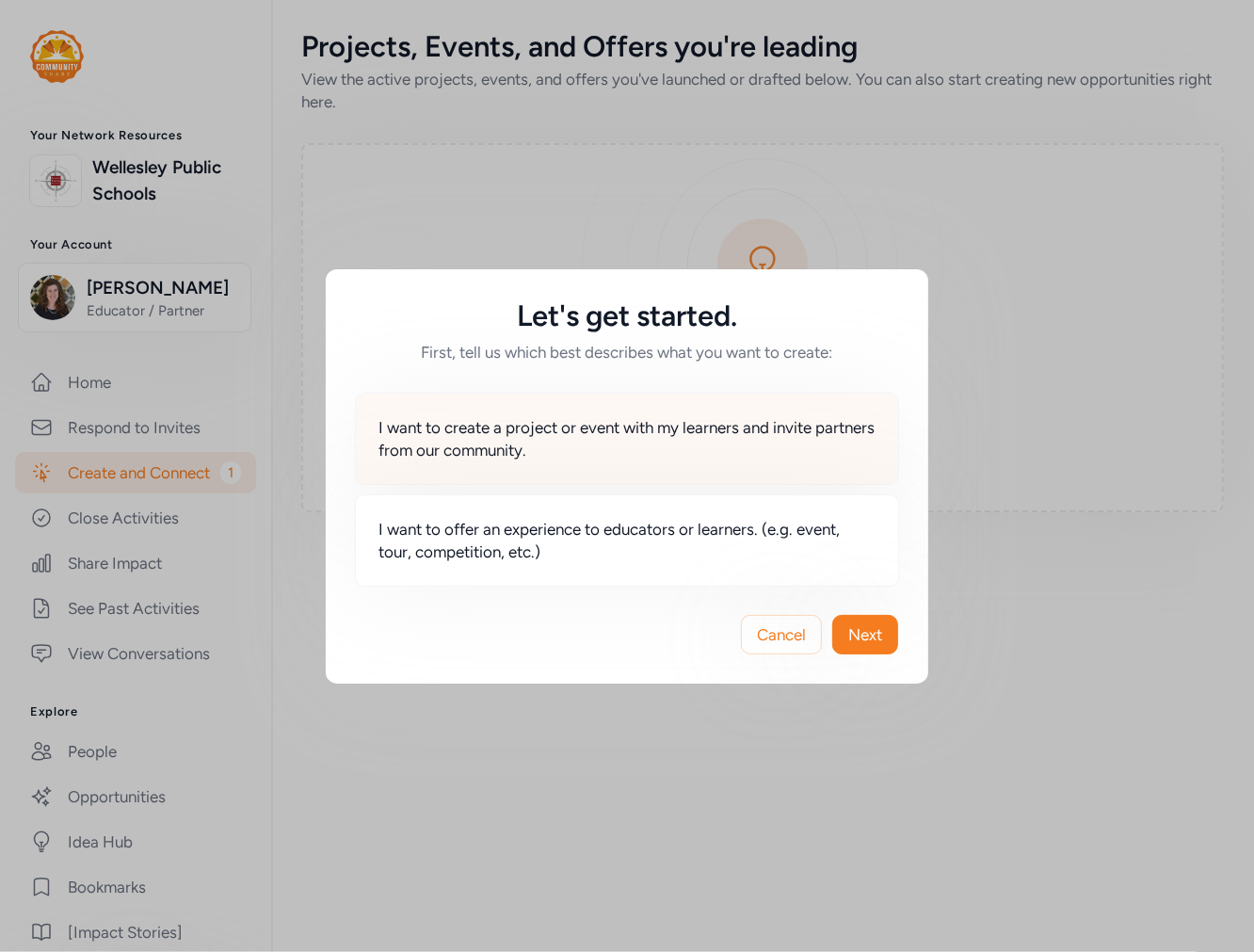
click at [683, 429] on span "I want to create a project or event with my learners and invite partners from o…" at bounding box center [627, 438] width 497 height 45
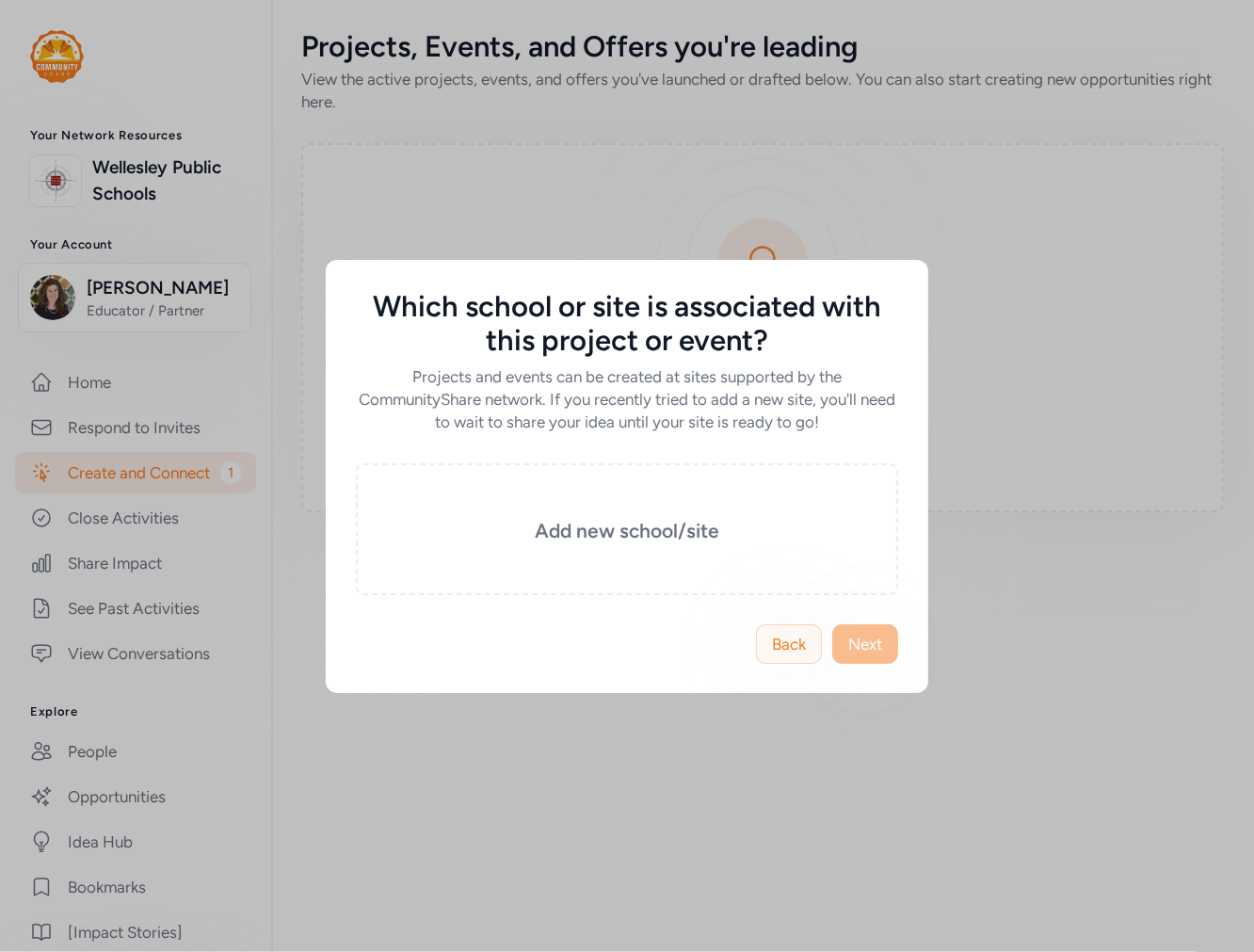
click at [788, 642] on span "Back" at bounding box center [789, 643] width 34 height 23
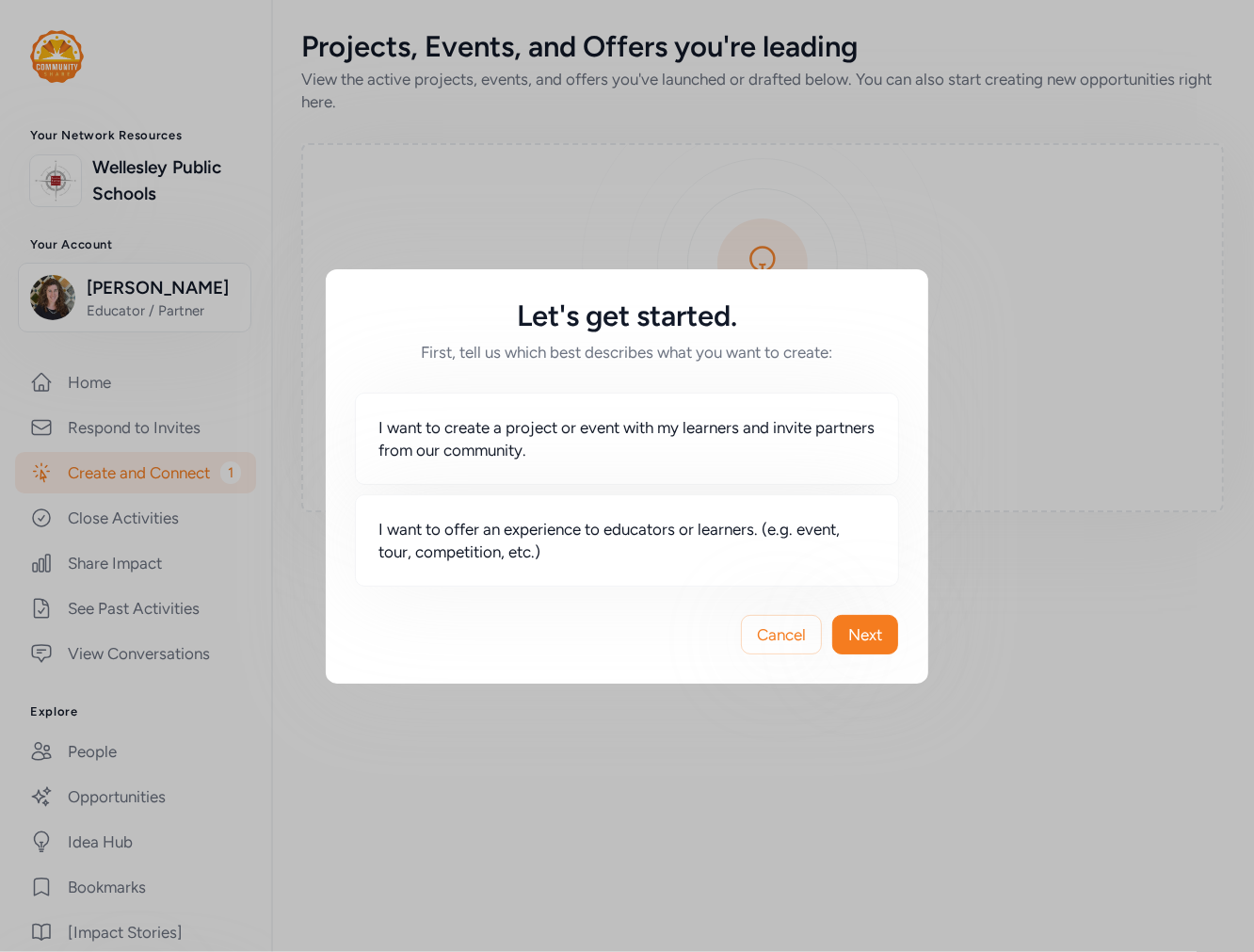
click at [120, 302] on div "Let's get started. First, tell us which best describes what you want to create:…" at bounding box center [627, 476] width 1254 height 952
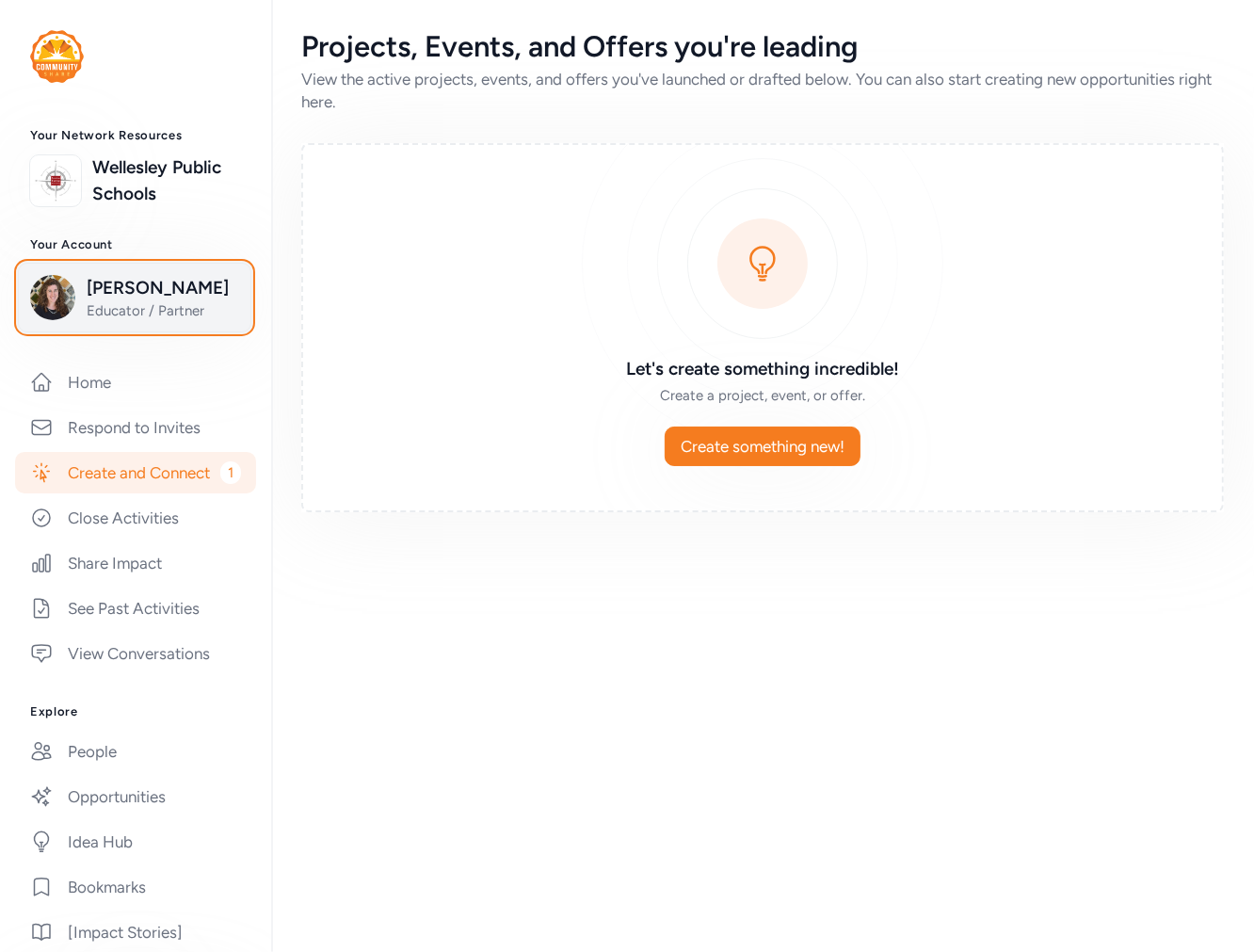
click at [156, 302] on span "Michelle Magnusson" at bounding box center [162, 288] width 152 height 26
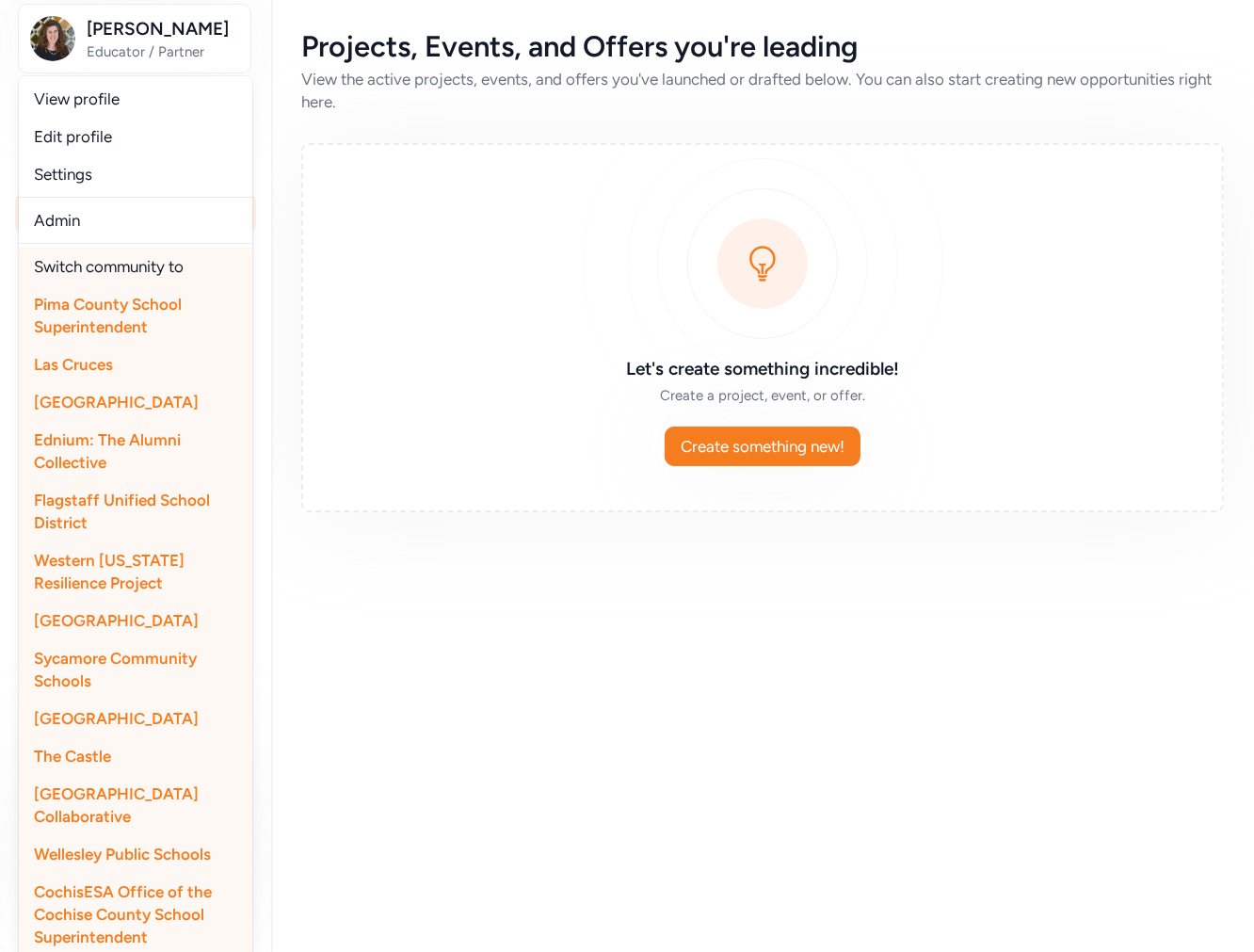
scroll to position [398, 0]
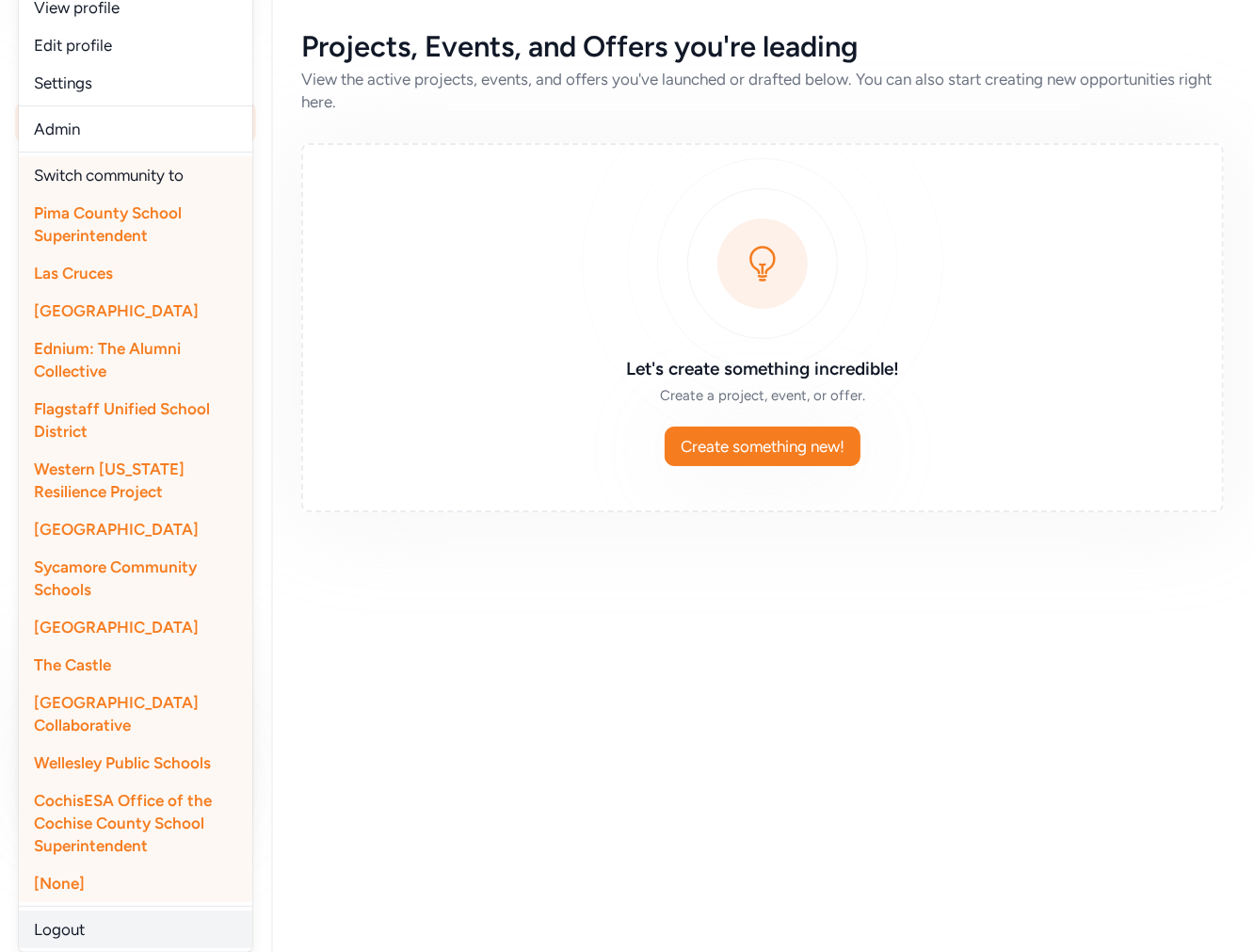
click at [71, 926] on link "Logout" at bounding box center [135, 929] width 233 height 38
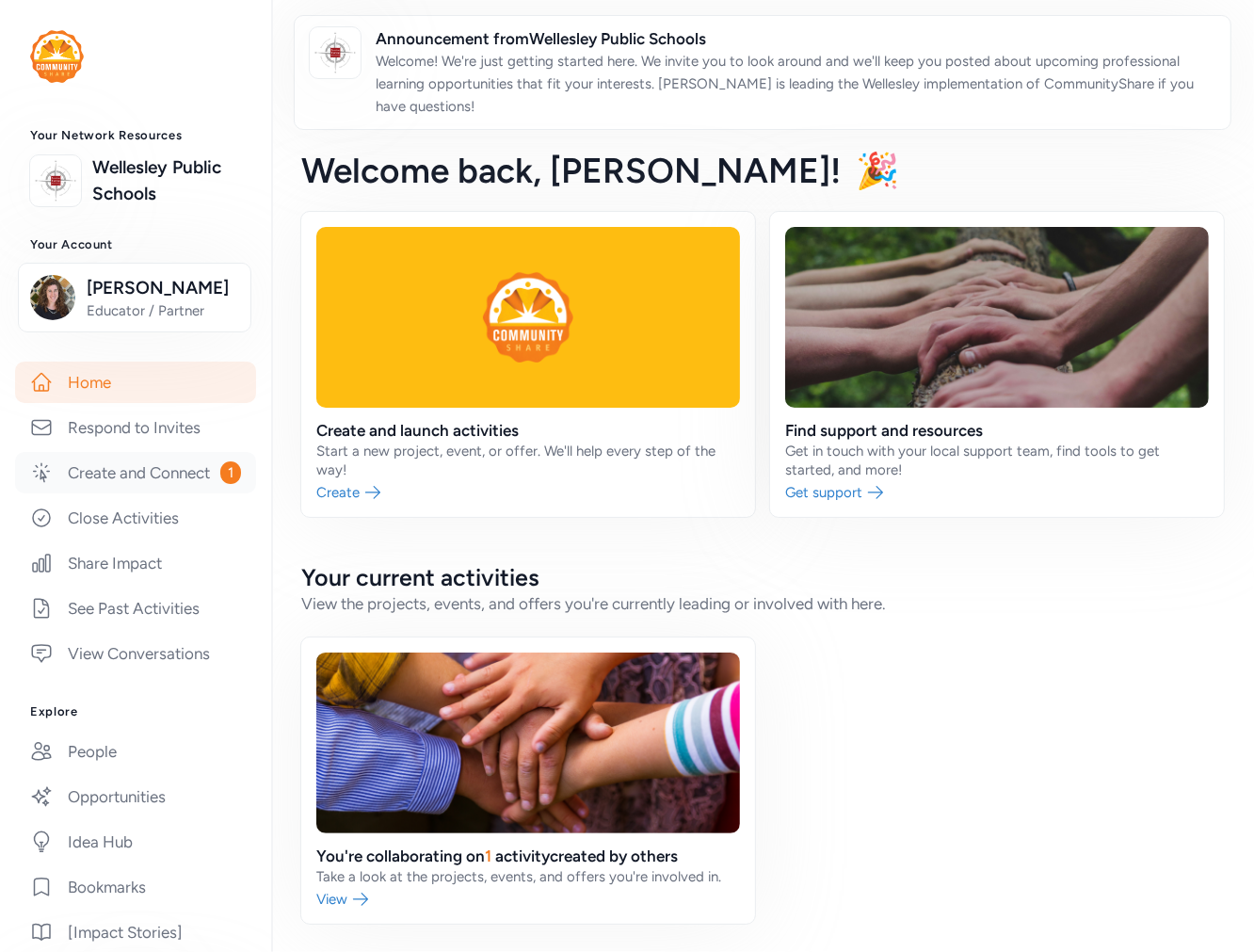
click at [78, 493] on link "Create and Connect 1" at bounding box center [135, 473] width 241 height 42
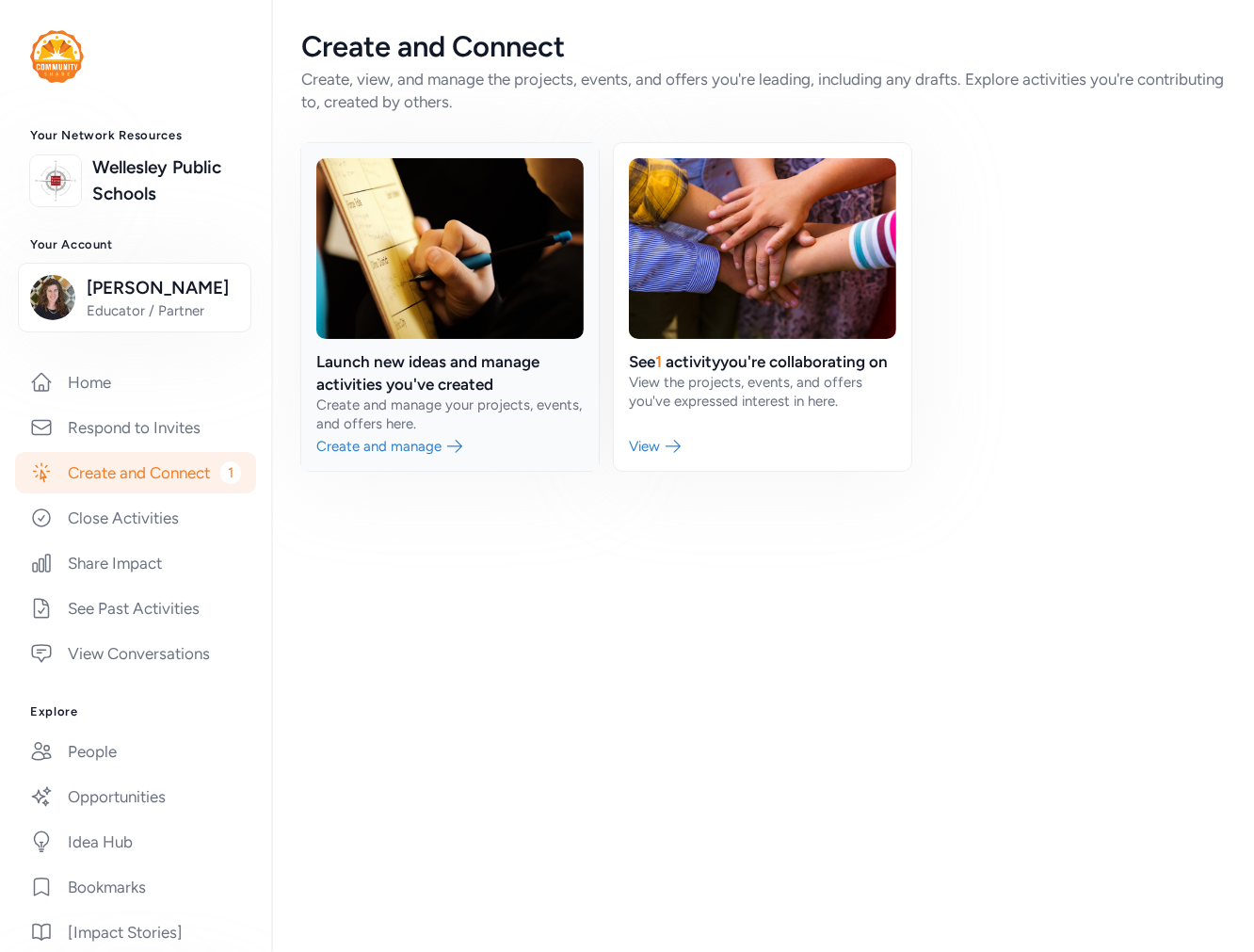
click at [463, 383] on link at bounding box center [450, 307] width 298 height 328
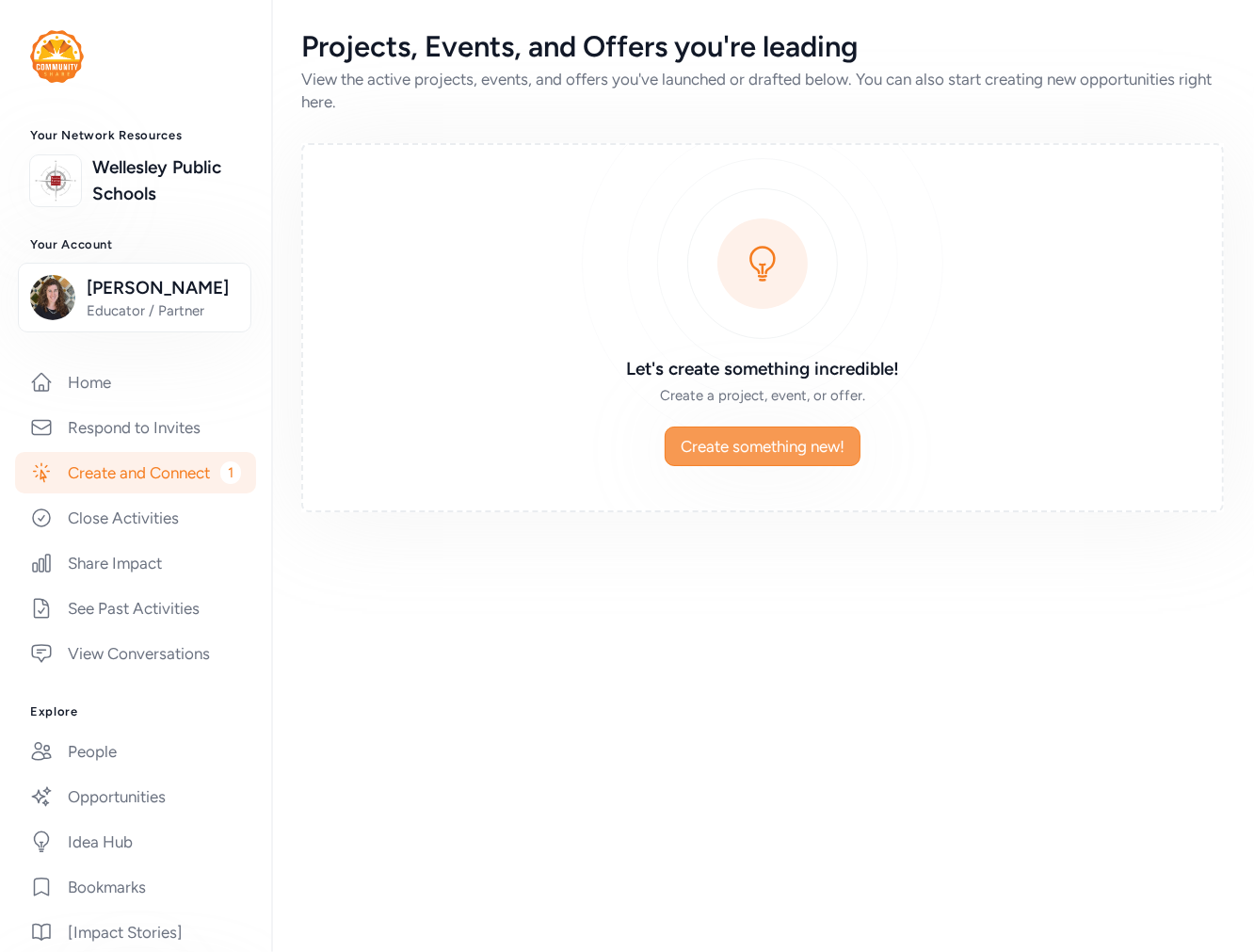
click at [702, 443] on span "Create something new!" at bounding box center [763, 446] width 164 height 23
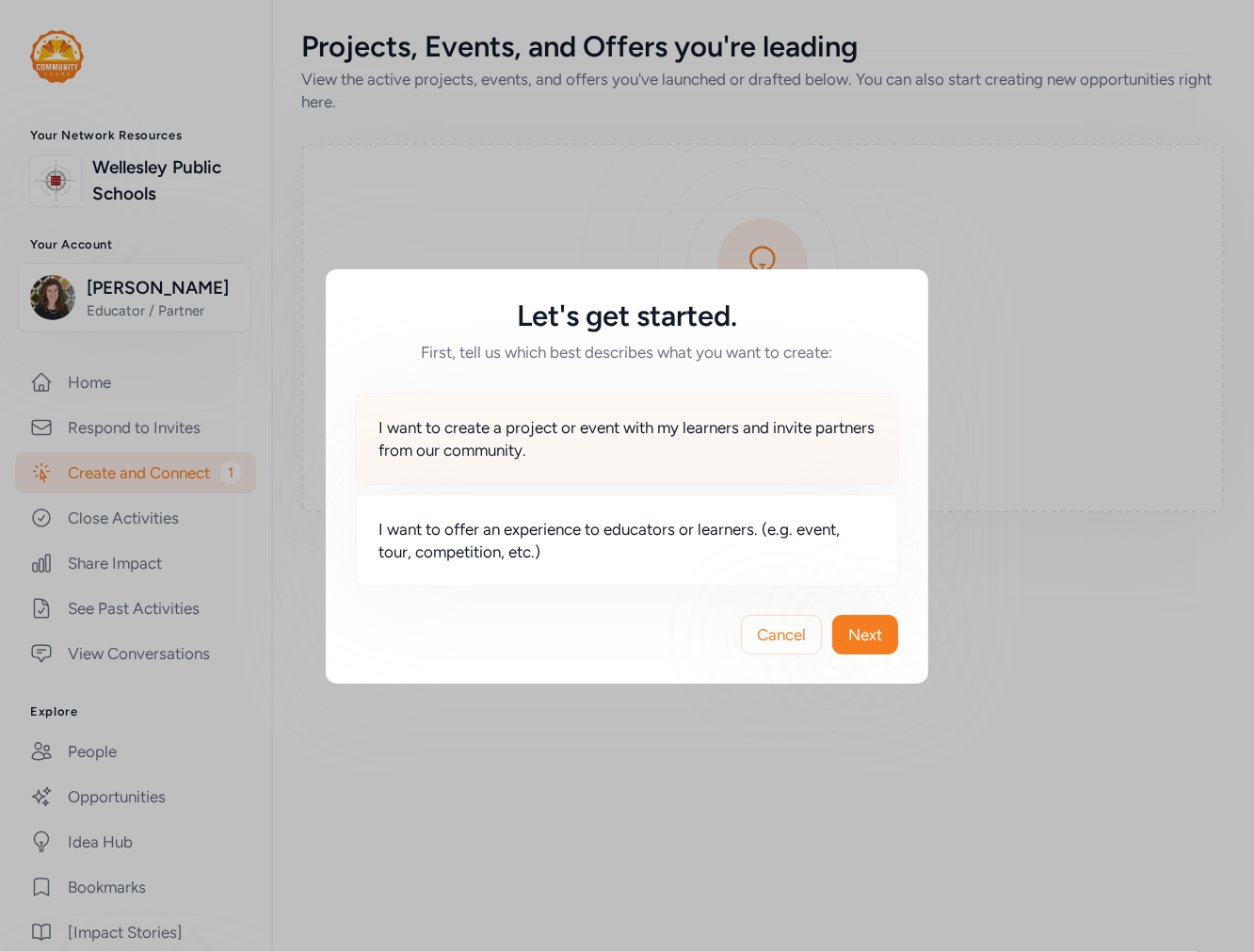
click at [678, 444] on span "I want to create a project or event with my learners and invite partners from o…" at bounding box center [627, 438] width 497 height 45
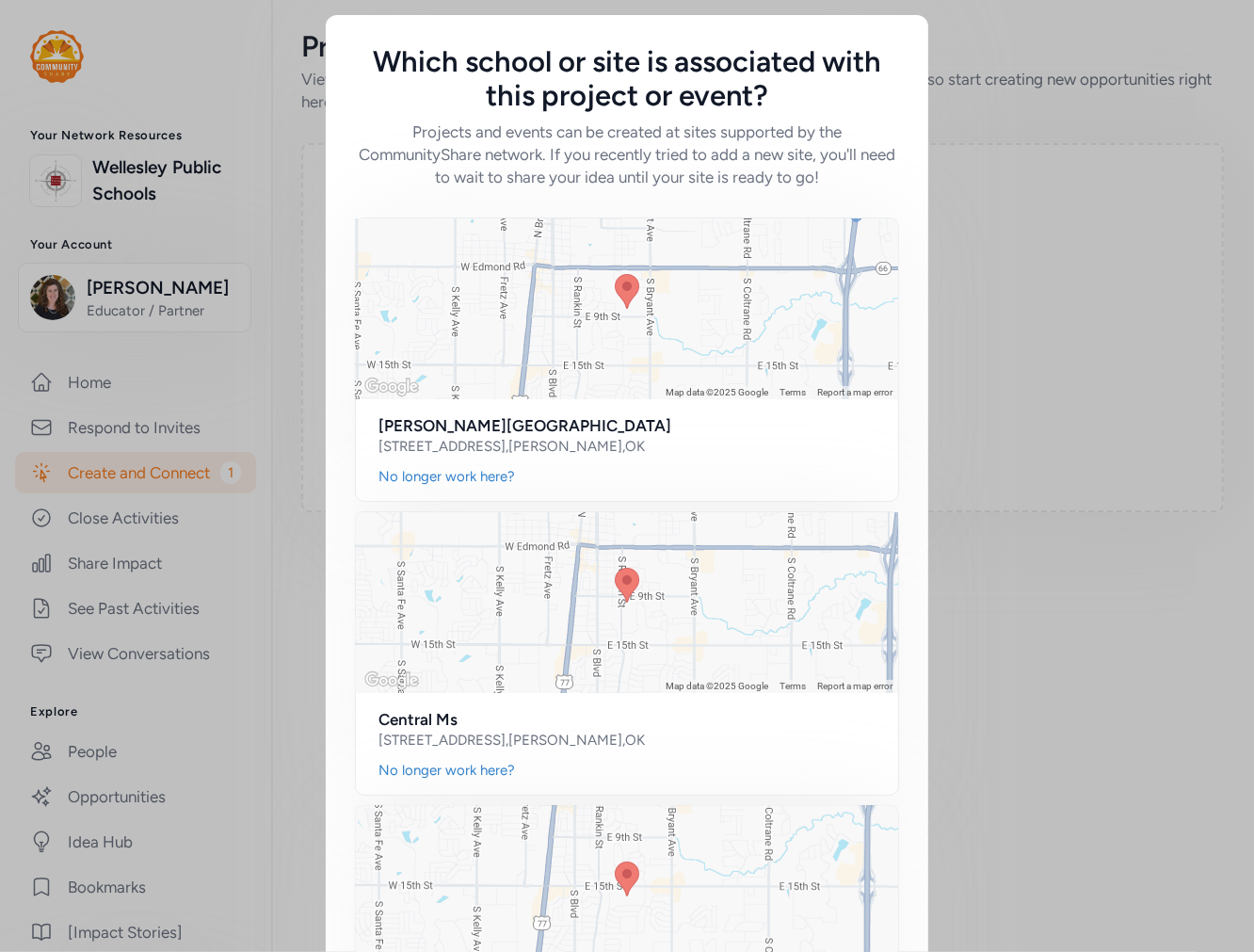
click at [1127, 341] on div "Which school or site is associated with this project or event? Projects and eve…" at bounding box center [627, 677] width 1254 height 1355
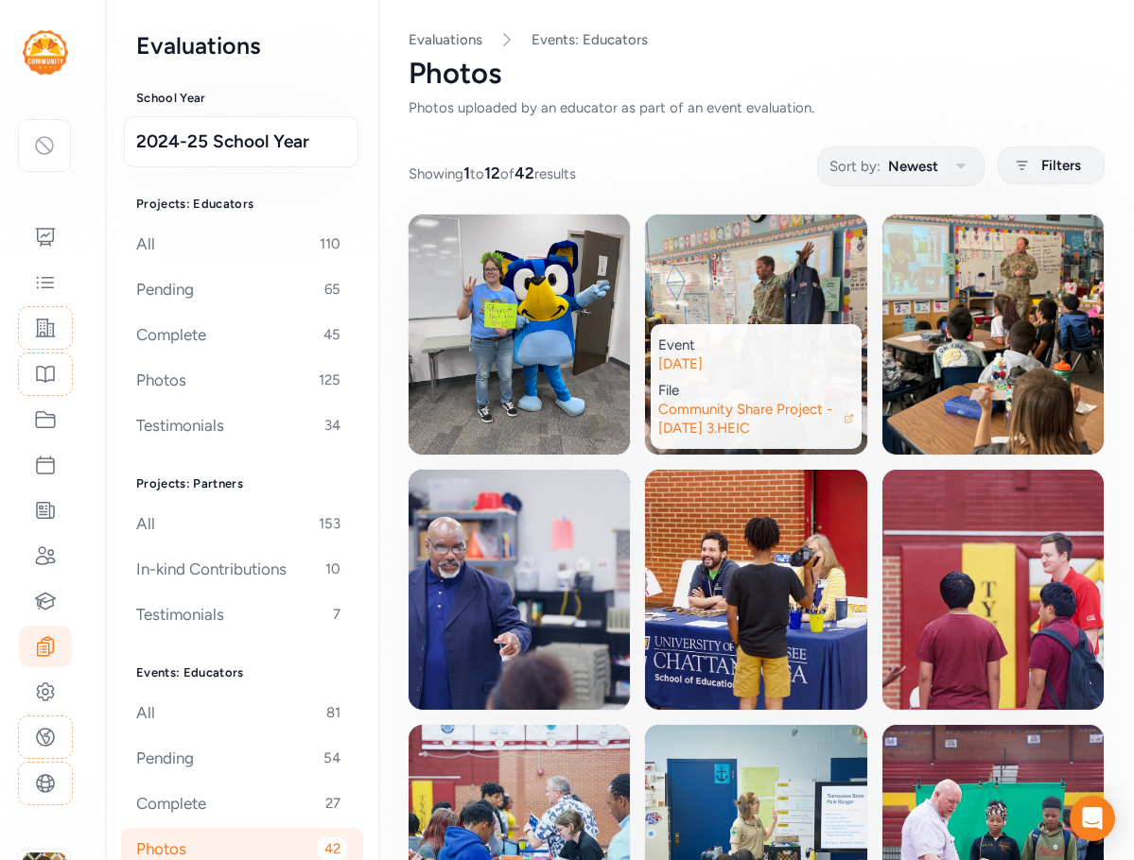
scroll to position [229, 0]
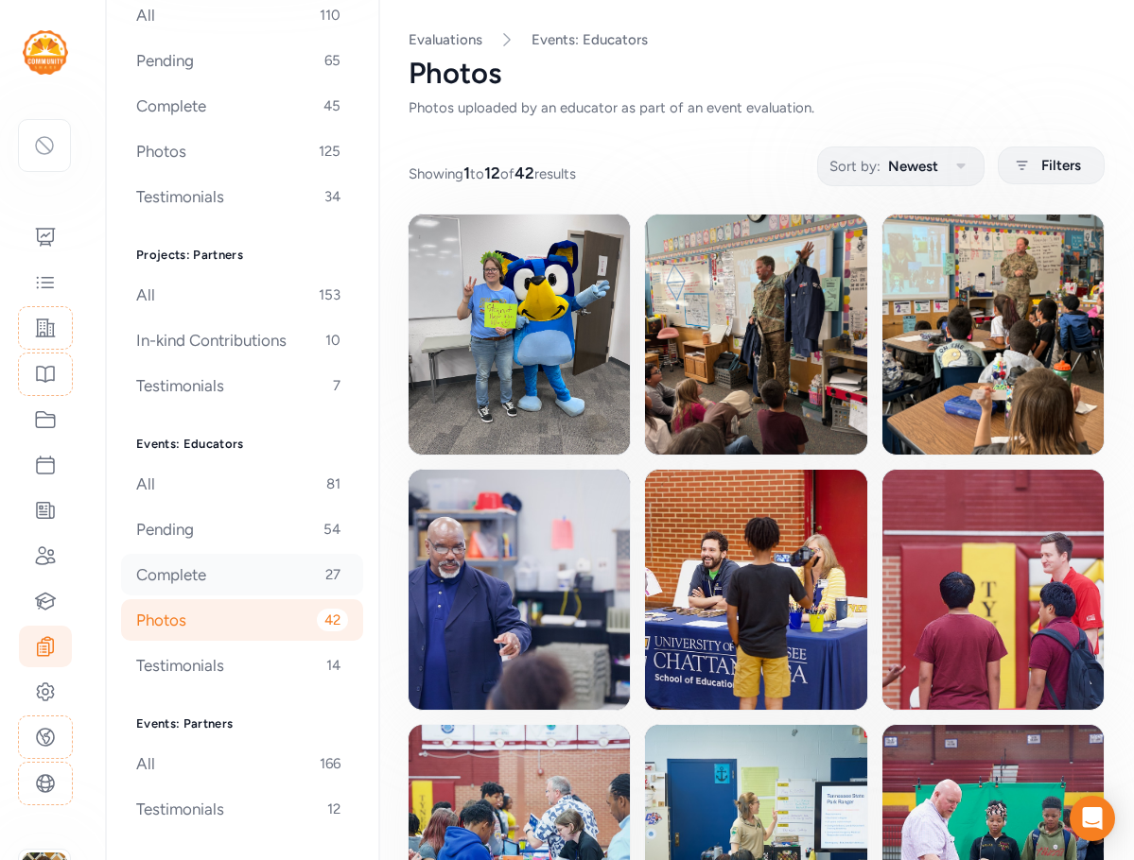
click at [170, 572] on div "Complete 27" at bounding box center [242, 575] width 242 height 42
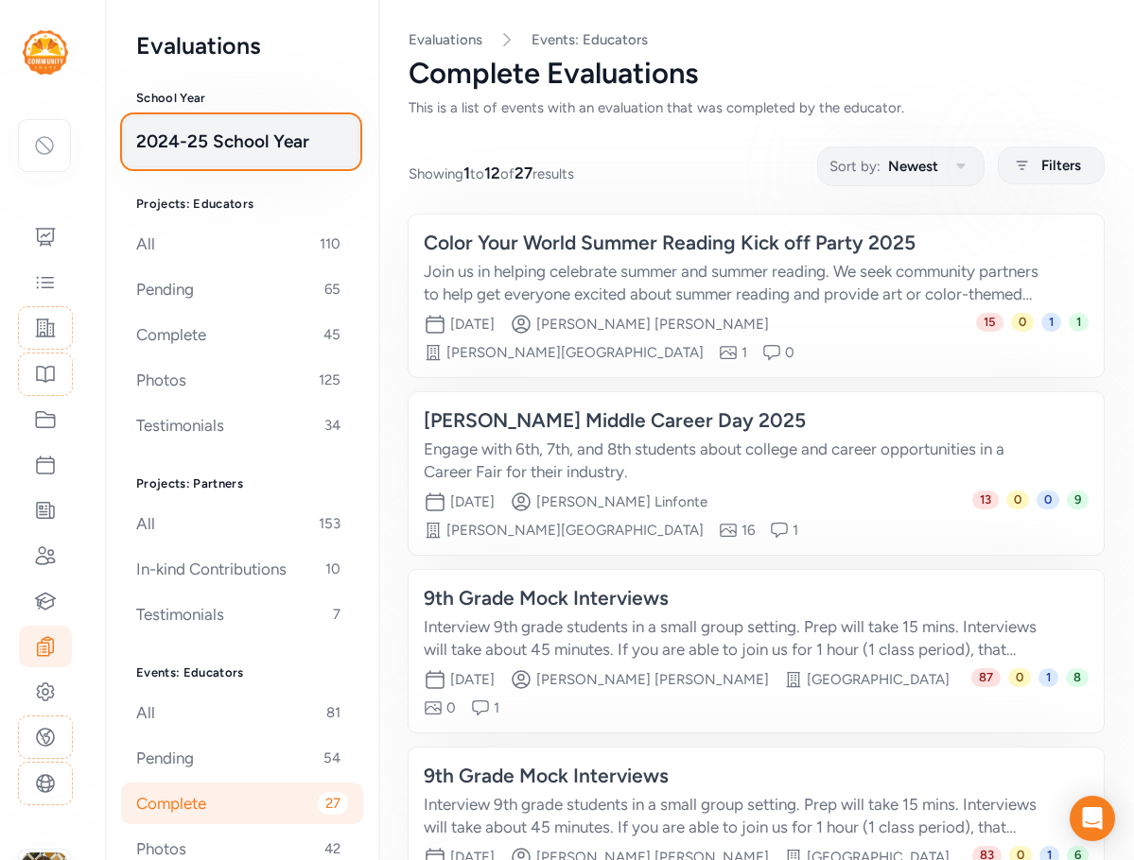
click at [239, 139] on span "2024-25 School Year" at bounding box center [241, 142] width 210 height 26
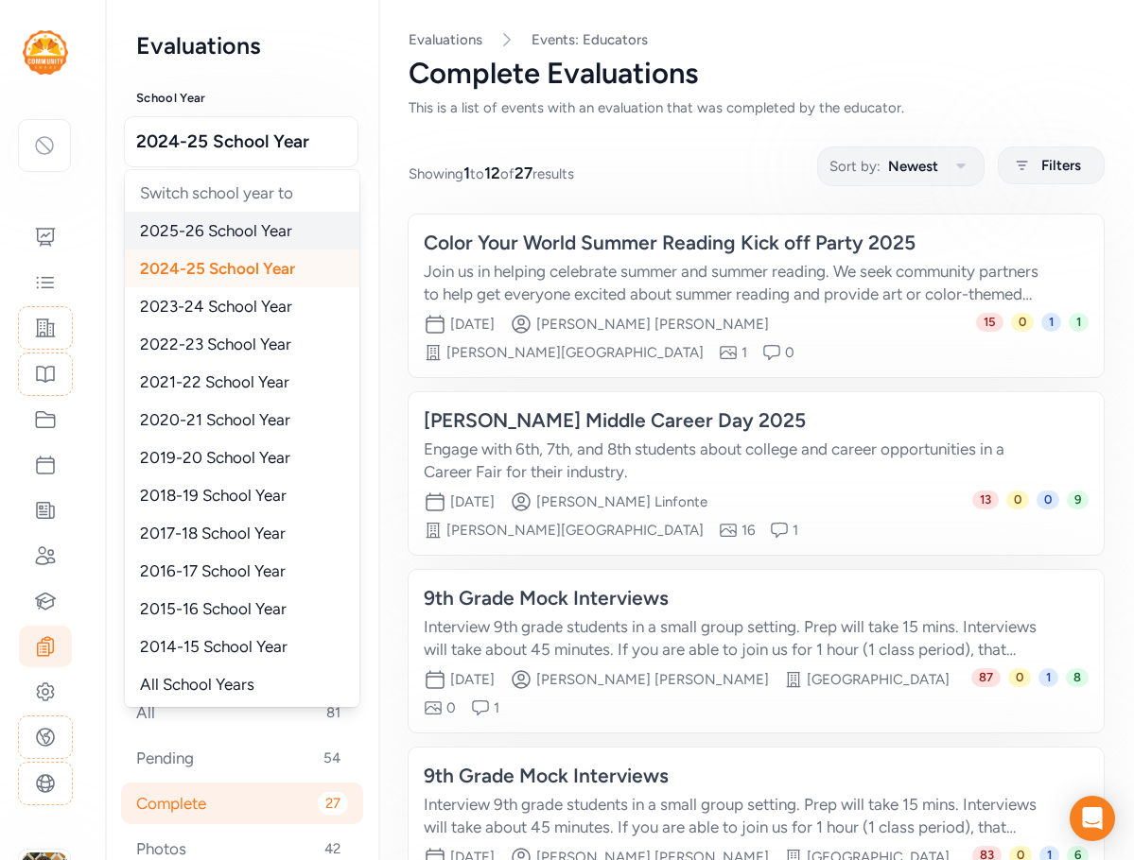
click at [241, 236] on span "2025-26 School Year" at bounding box center [216, 230] width 152 height 19
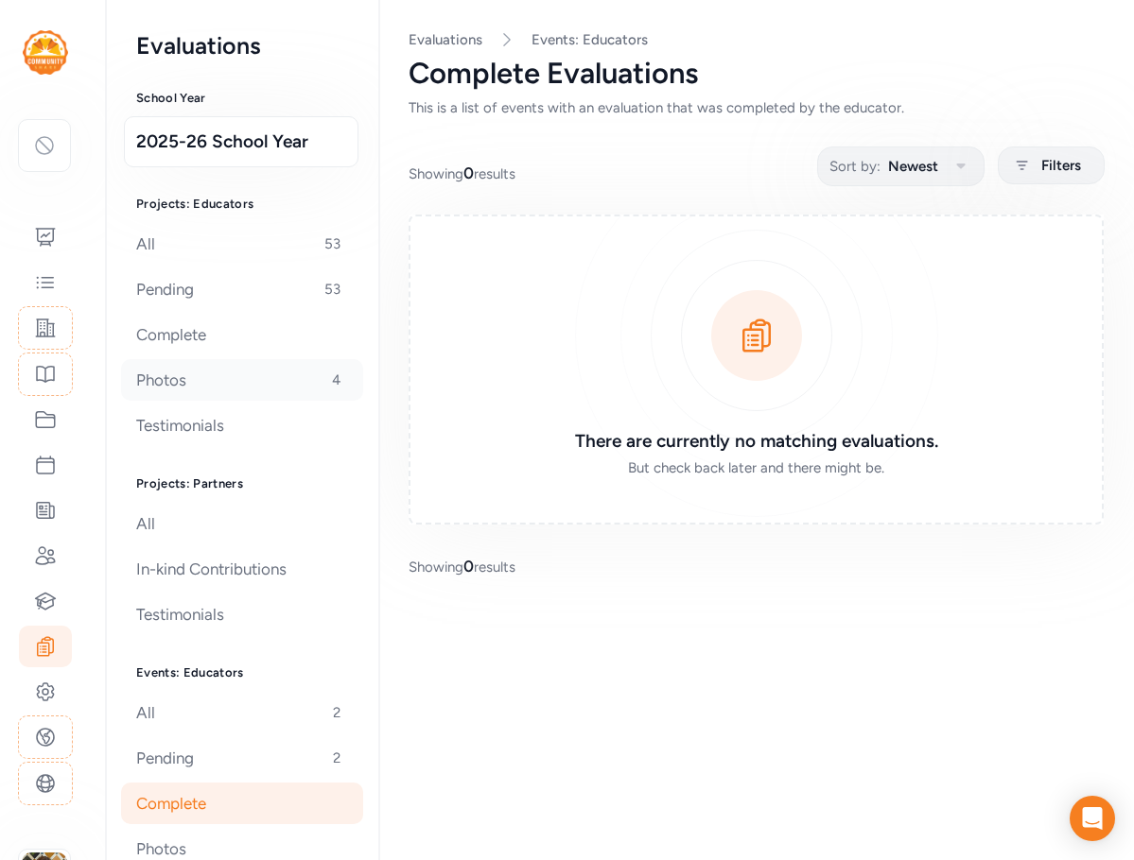
click at [227, 384] on div "Photos 4" at bounding box center [242, 380] width 242 height 42
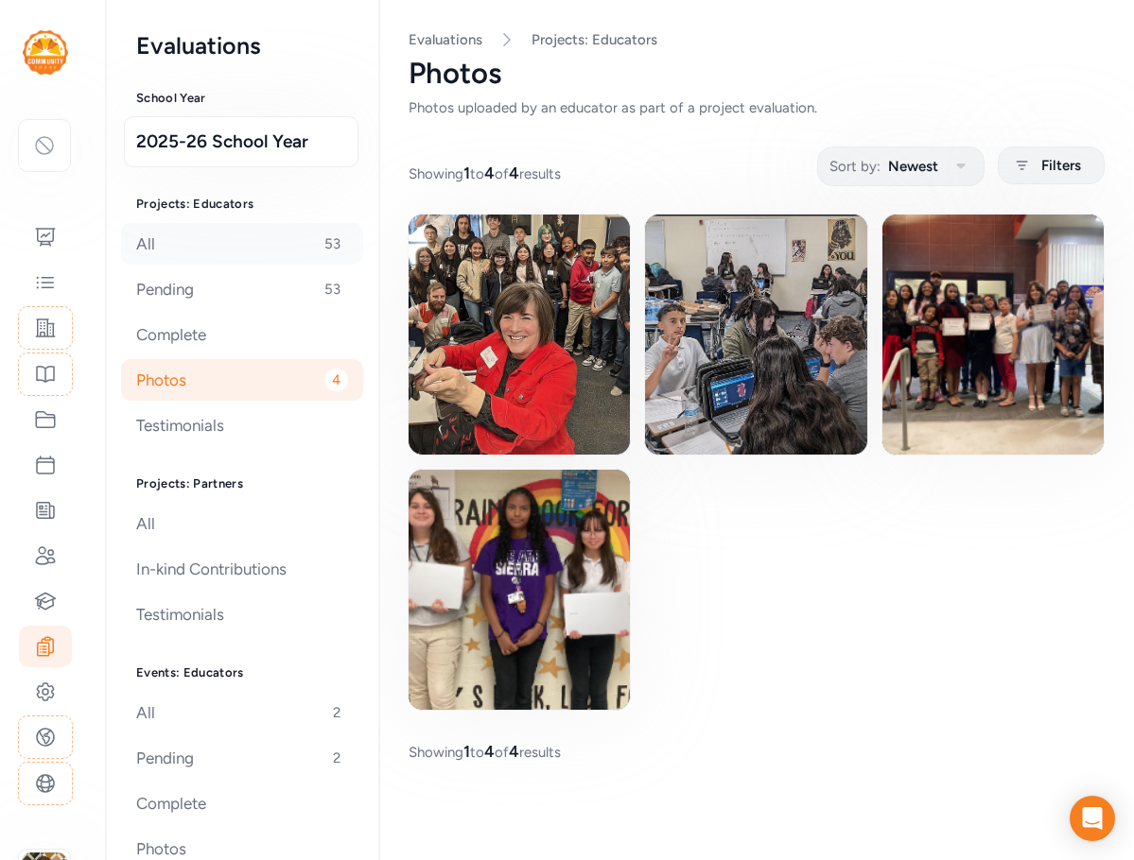
click at [187, 247] on div "All 53" at bounding box center [242, 244] width 242 height 42
